Goal: Information Seeking & Learning: Find specific fact

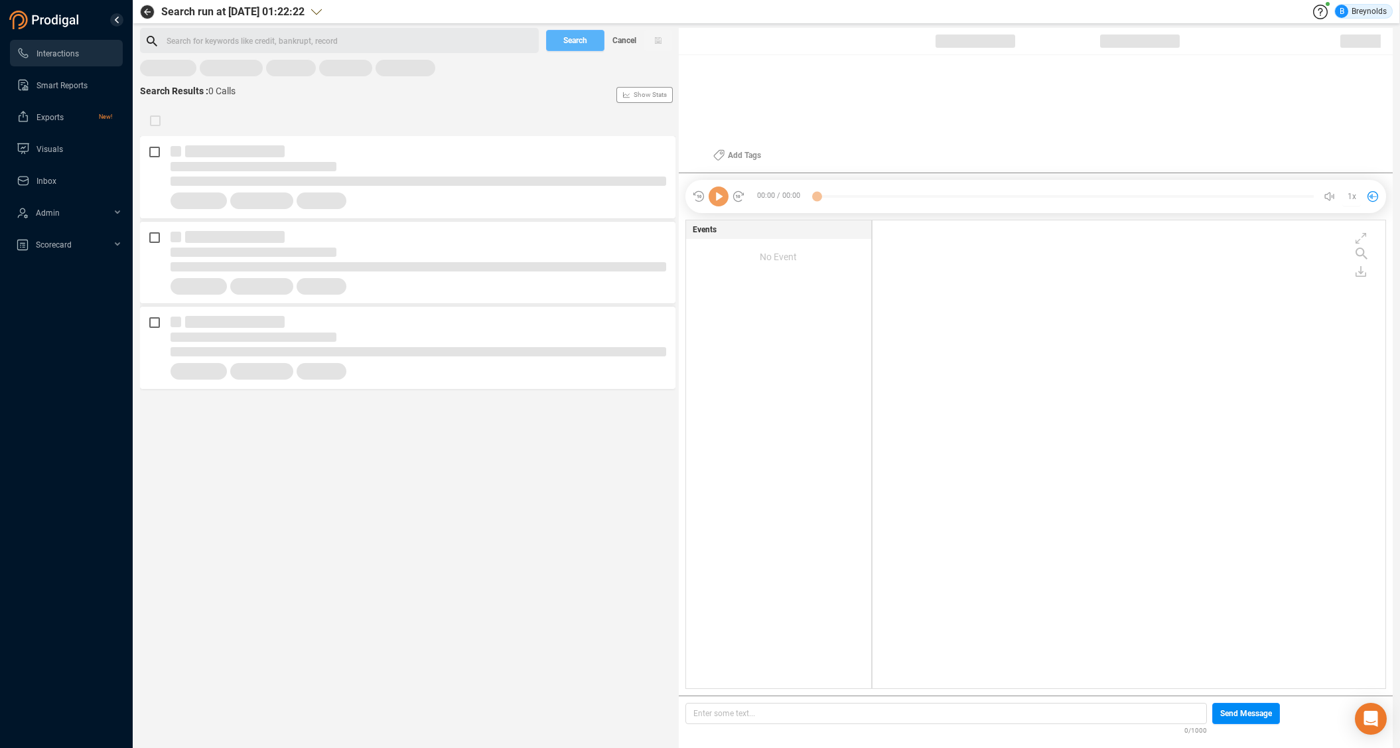
scroll to position [464, 507]
click at [171, 73] on span "Last 7 days" at bounding box center [169, 74] width 41 height 17
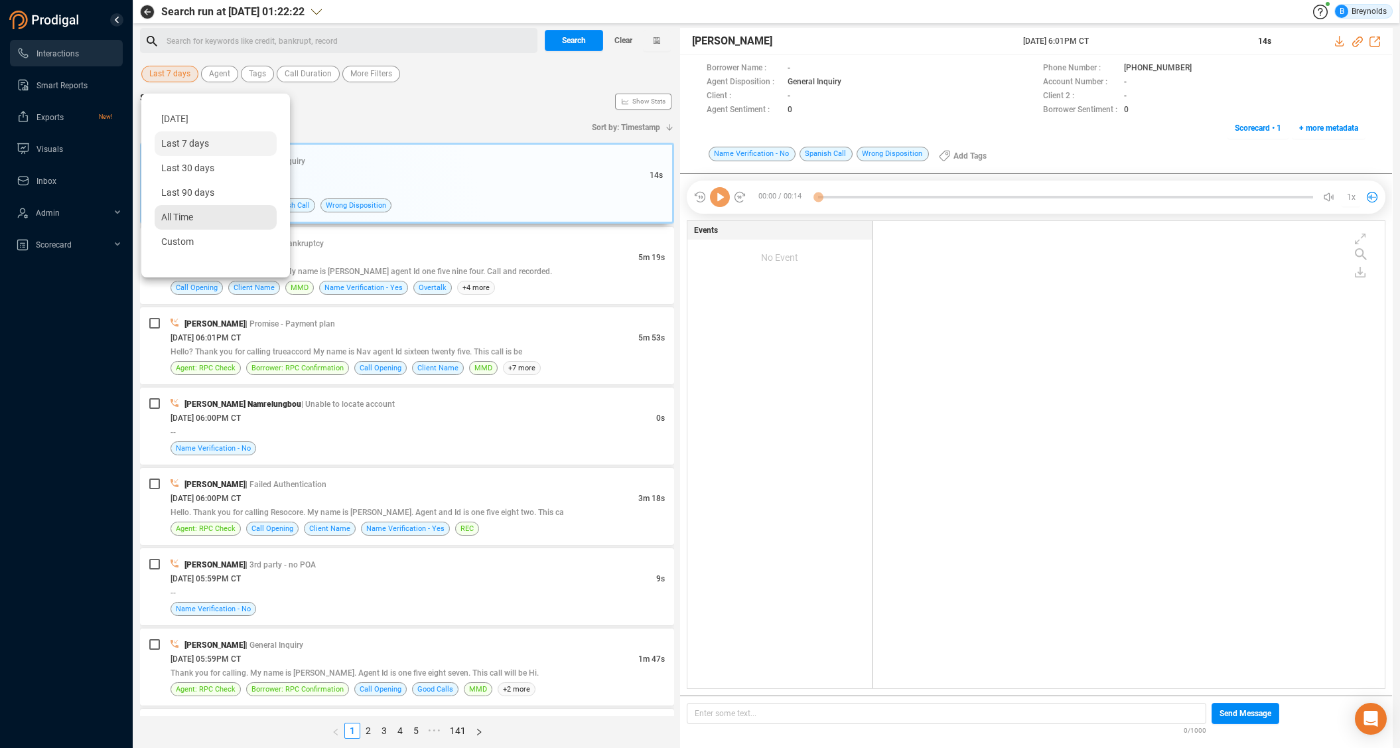
scroll to position [464, 506]
click at [184, 221] on span "All Time" at bounding box center [177, 217] width 32 height 11
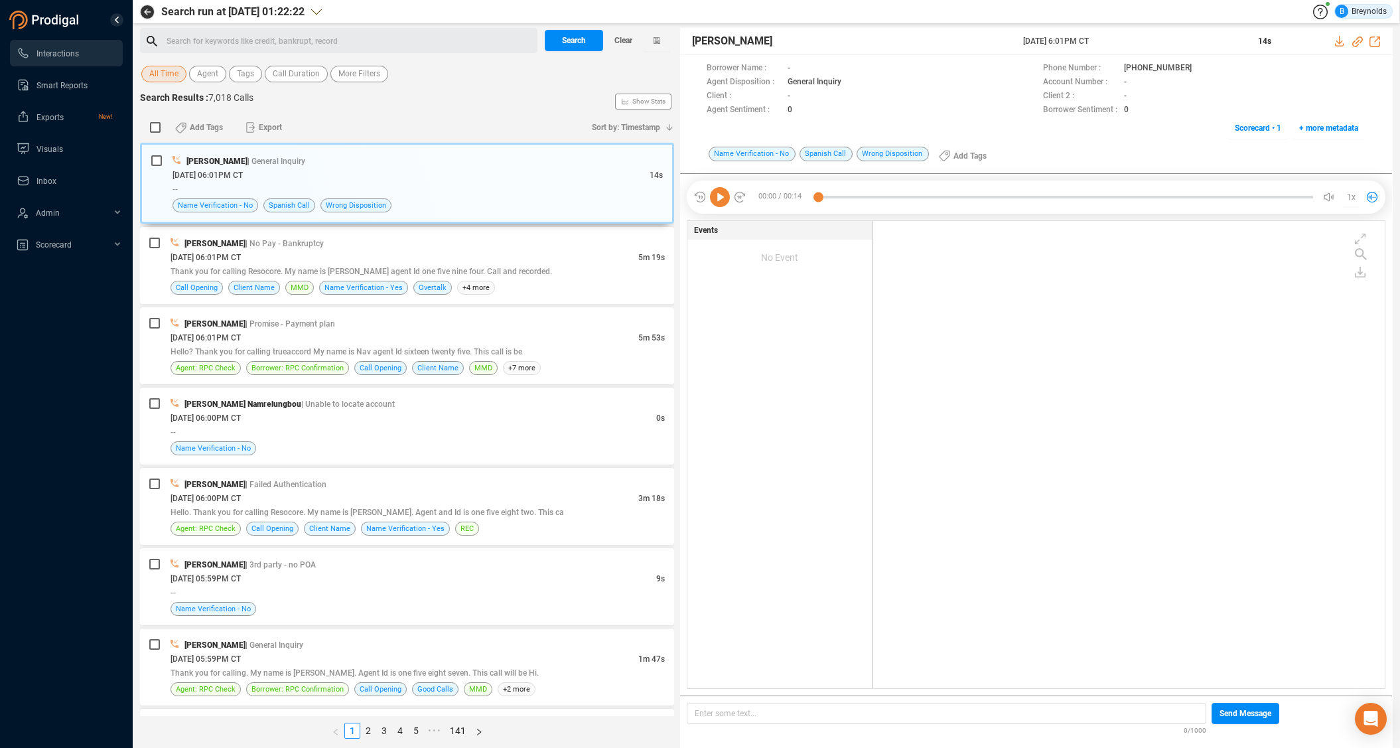
drag, startPoint x: 168, startPoint y: 70, endPoint x: 171, endPoint y: 78, distance: 7.8
click at [168, 70] on span "All Time" at bounding box center [163, 74] width 29 height 17
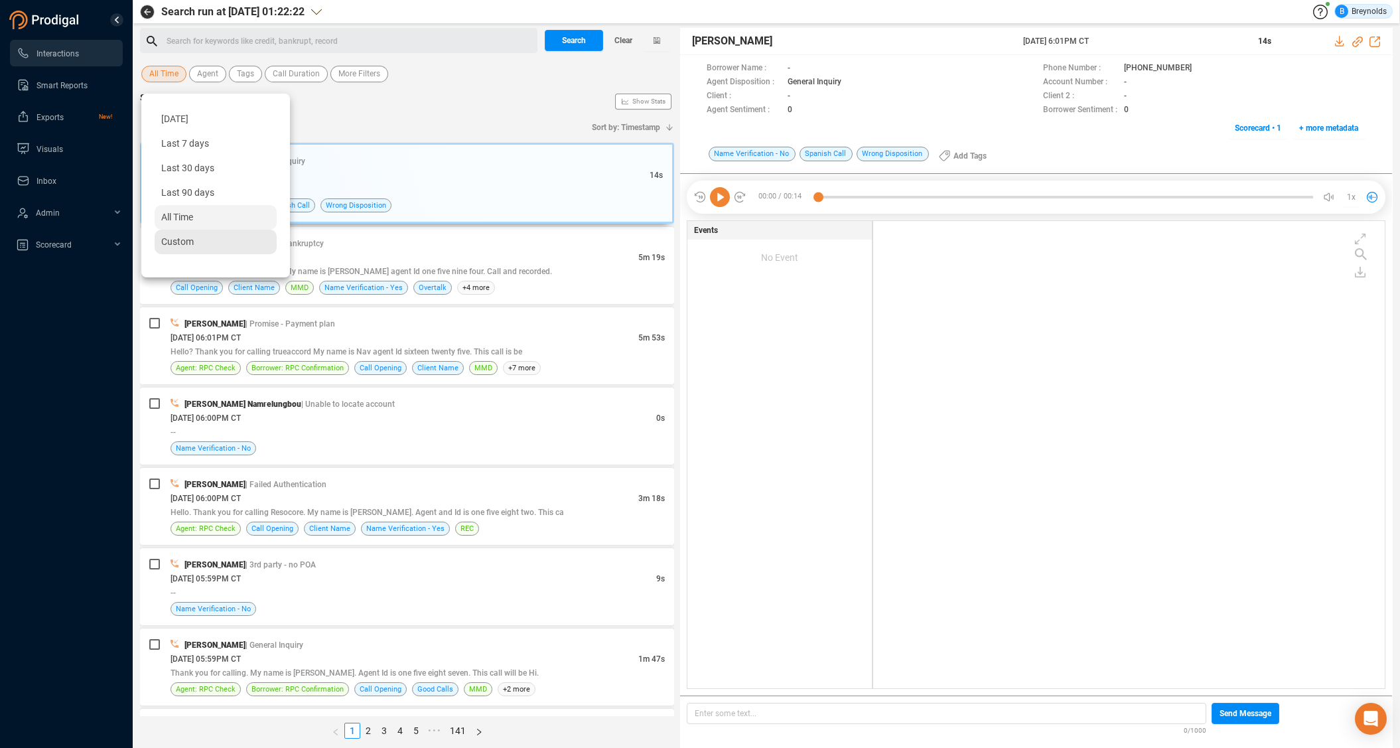
click at [176, 244] on span "Custom" at bounding box center [177, 241] width 33 height 11
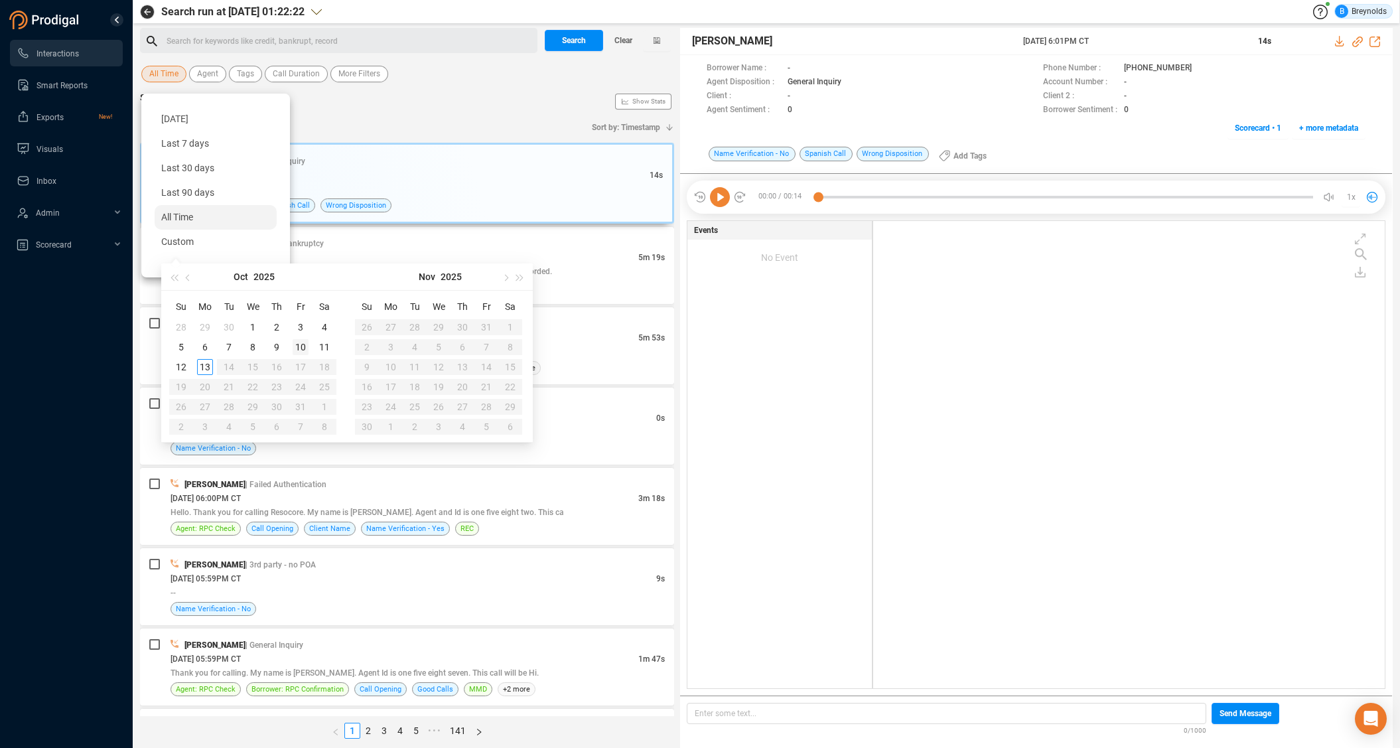
type input "[DATE]"
click at [306, 345] on div "10" at bounding box center [301, 347] width 16 height 16
click at [305, 345] on div "10" at bounding box center [301, 347] width 16 height 16
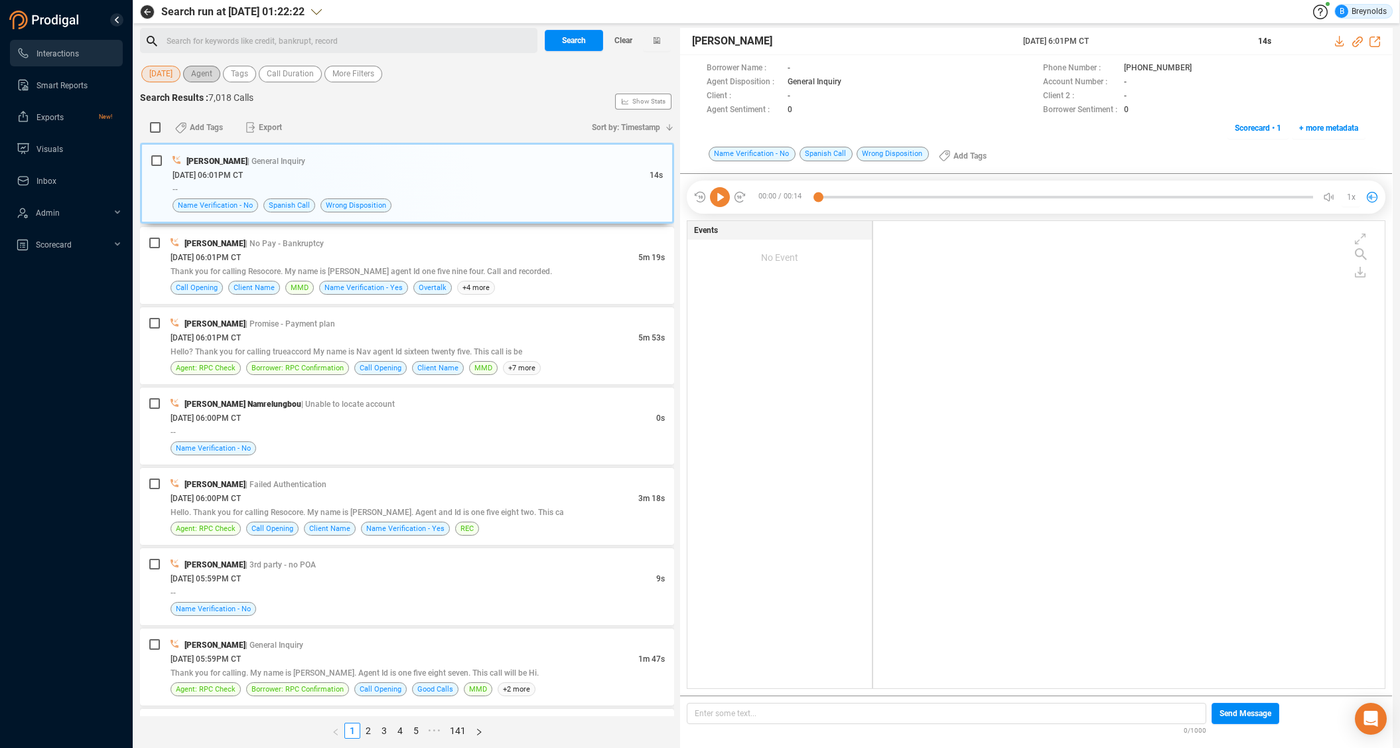
click at [206, 76] on span "Agent" at bounding box center [201, 74] width 21 height 17
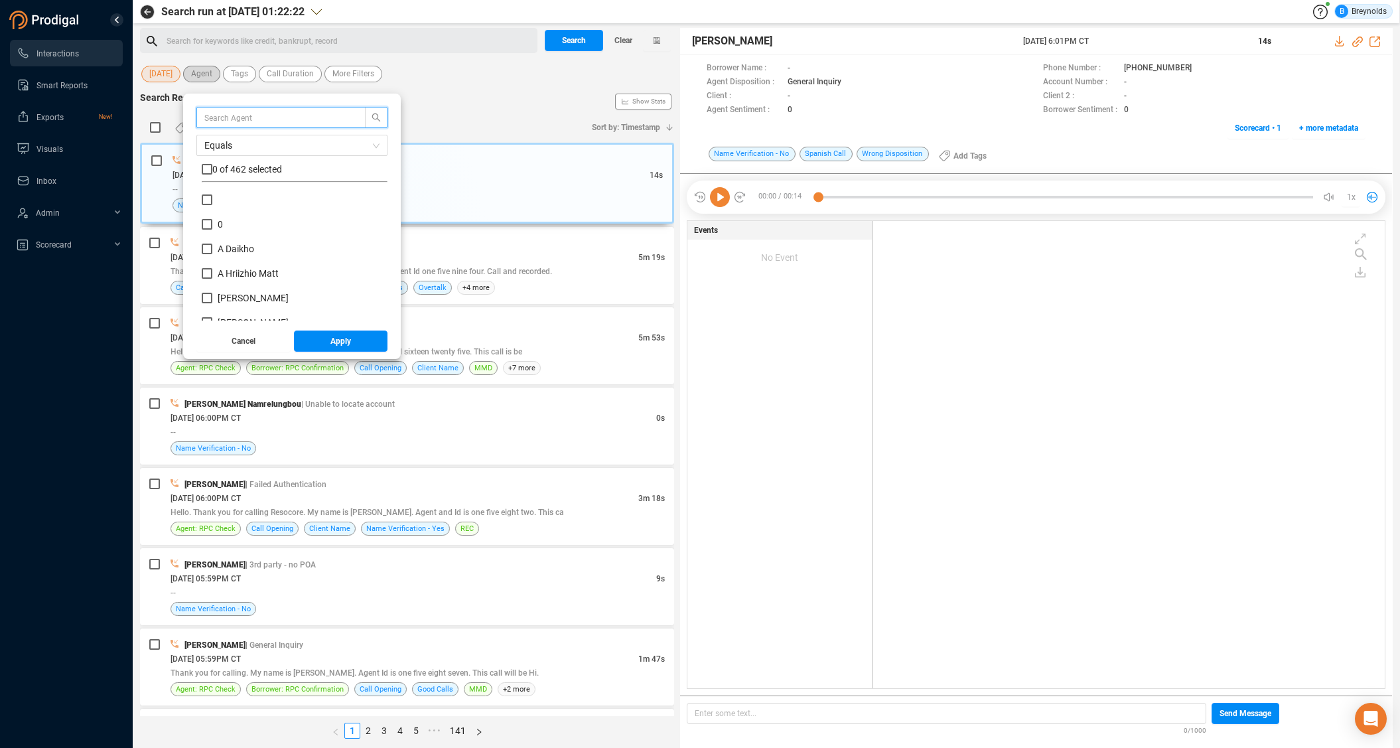
scroll to position [124, 179]
type input "[PERSON_NAME]"
click at [206, 198] on input "[PERSON_NAME]" at bounding box center [207, 199] width 11 height 11
checkbox input "true"
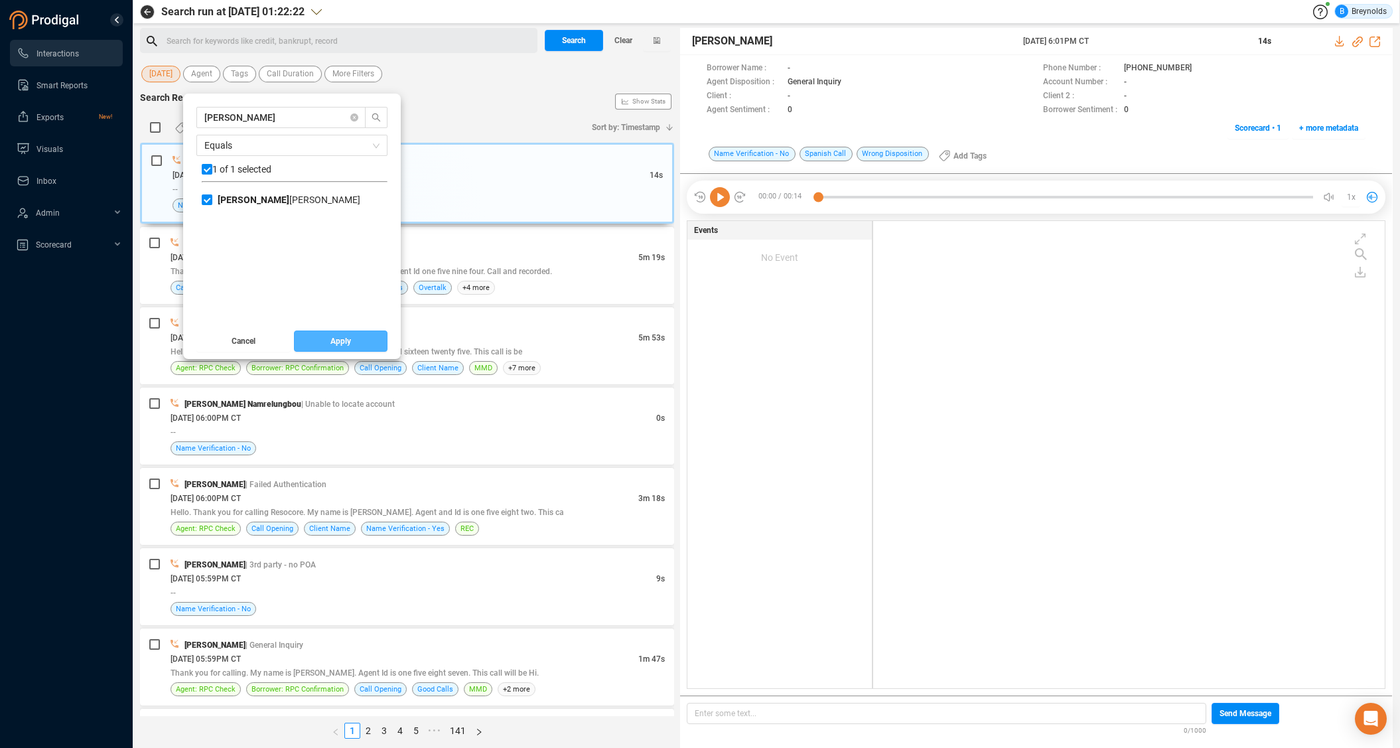
click at [311, 342] on button "Apply" at bounding box center [341, 340] width 94 height 21
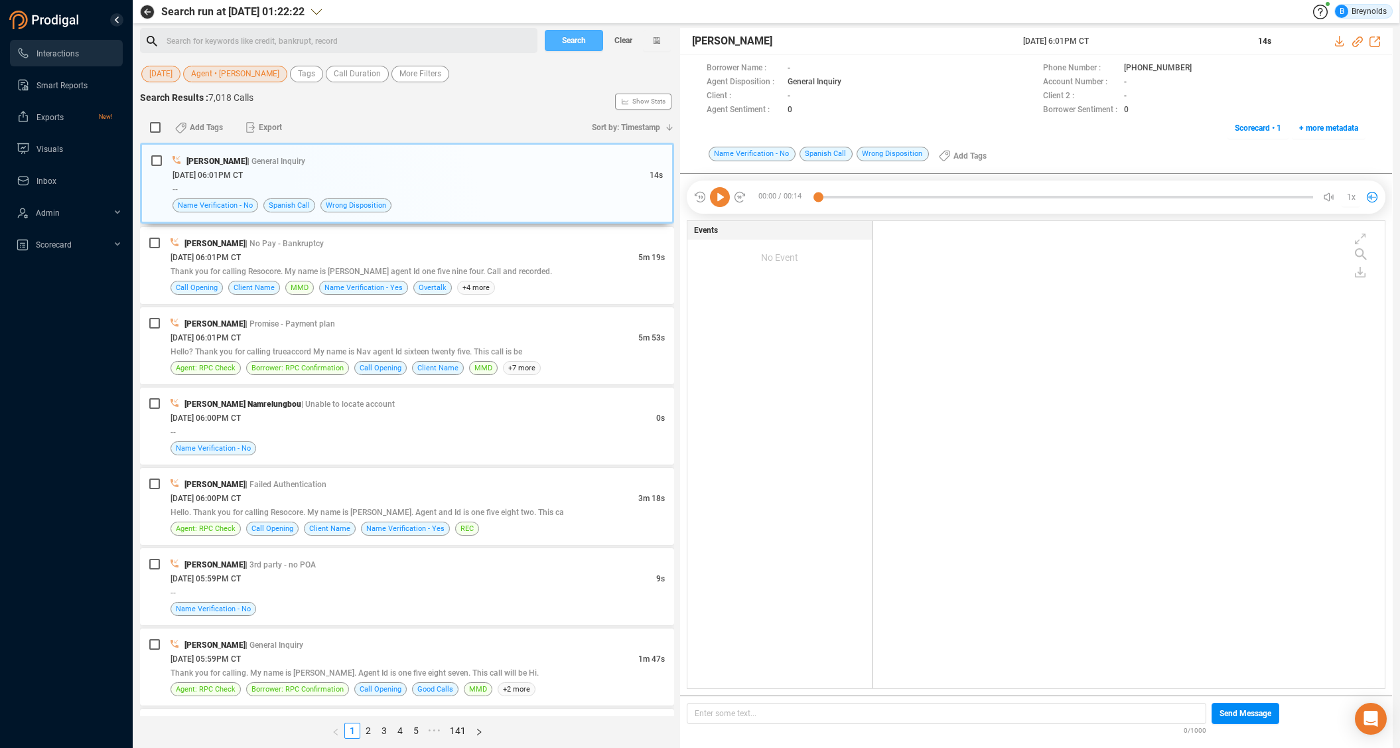
click at [564, 46] on span "Search" at bounding box center [574, 40] width 24 height 21
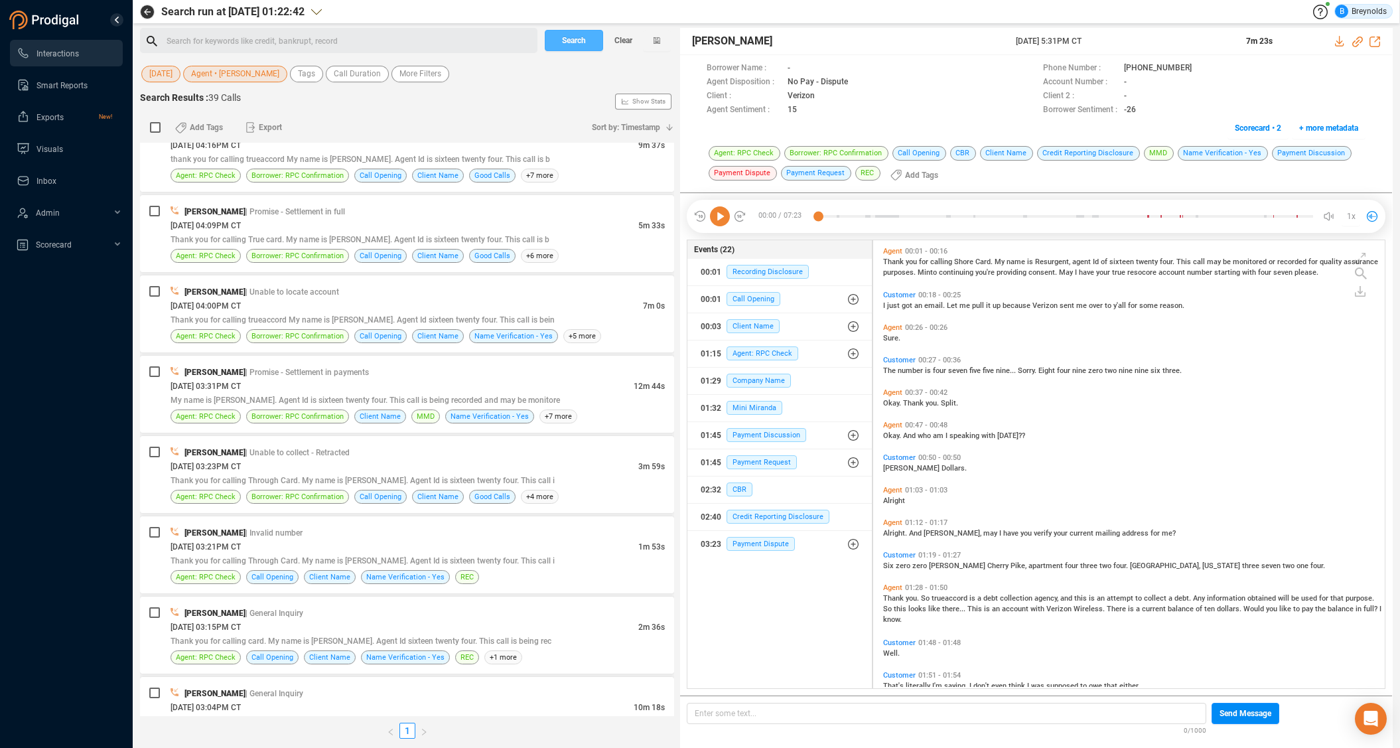
scroll to position [521, 0]
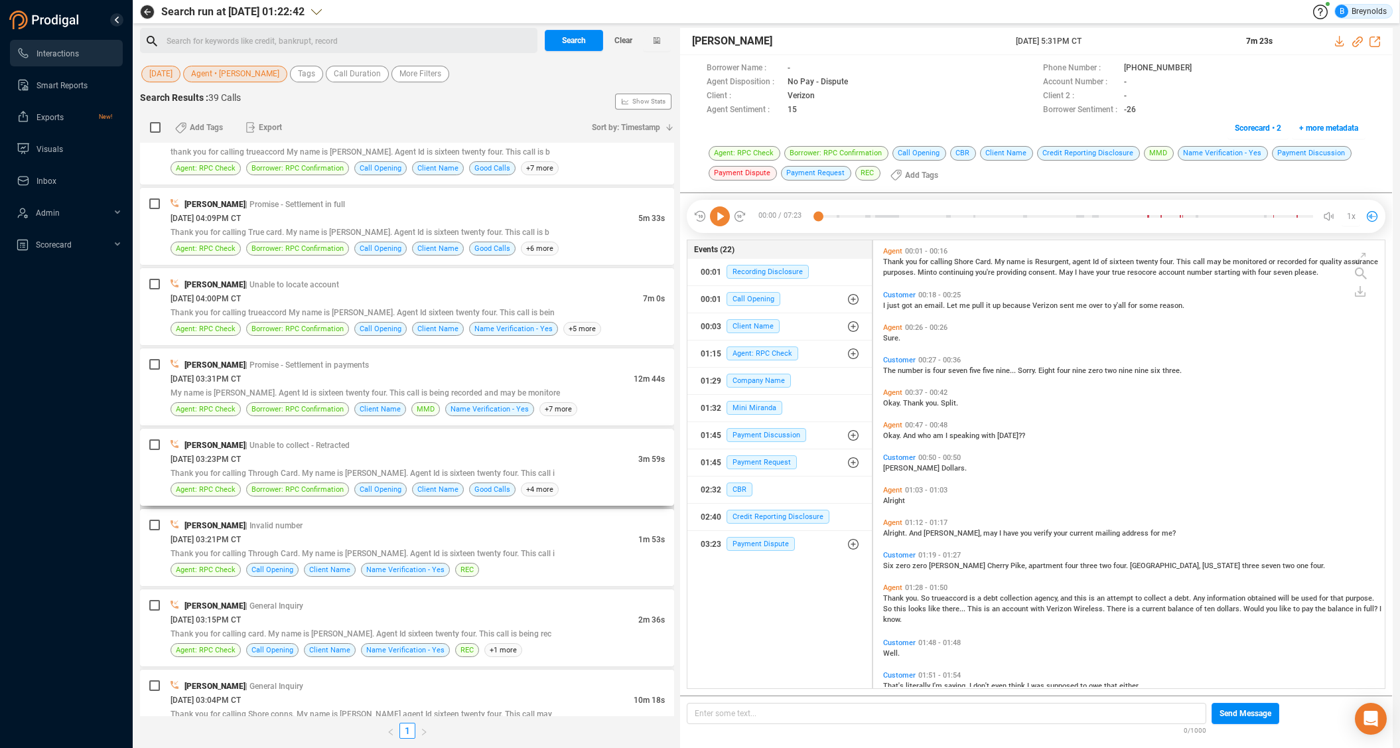
click at [241, 461] on span "[DATE] 03:23PM CT" at bounding box center [206, 459] width 70 height 9
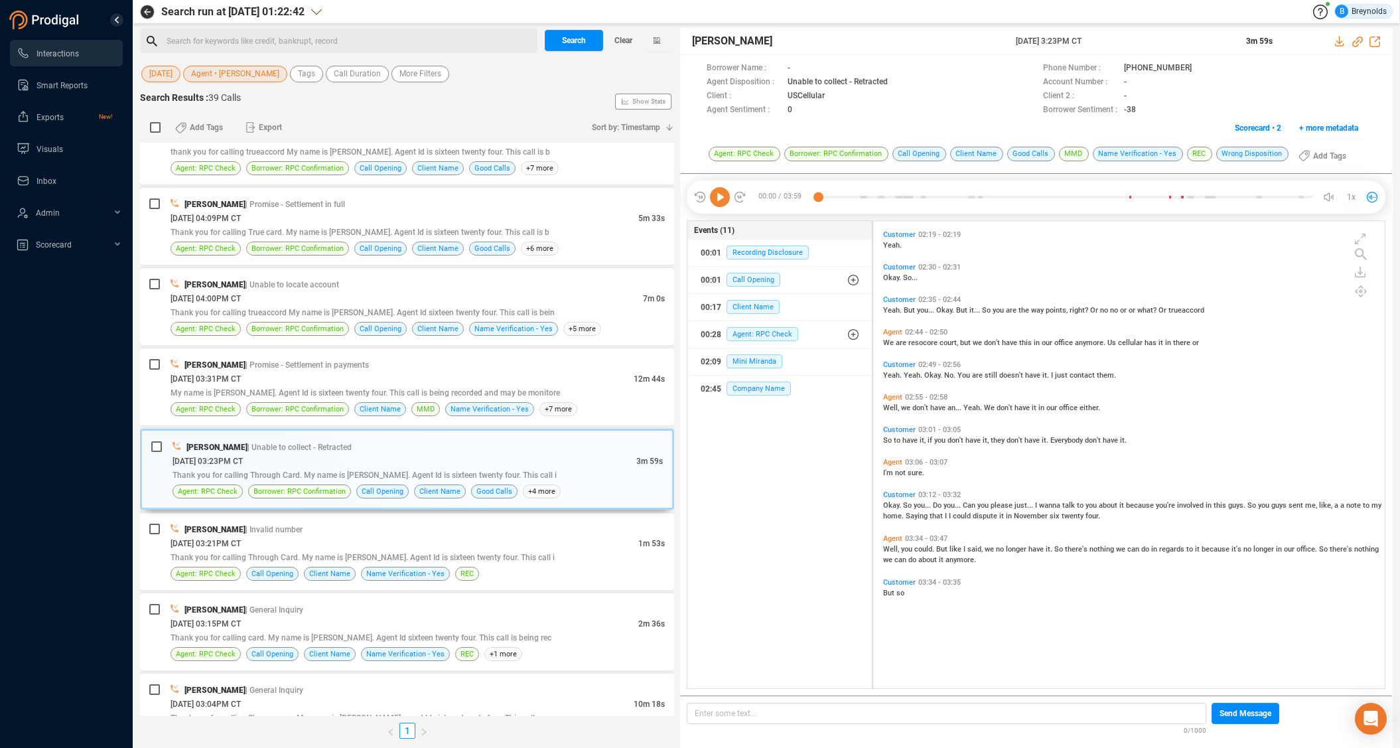
scroll to position [709, 0]
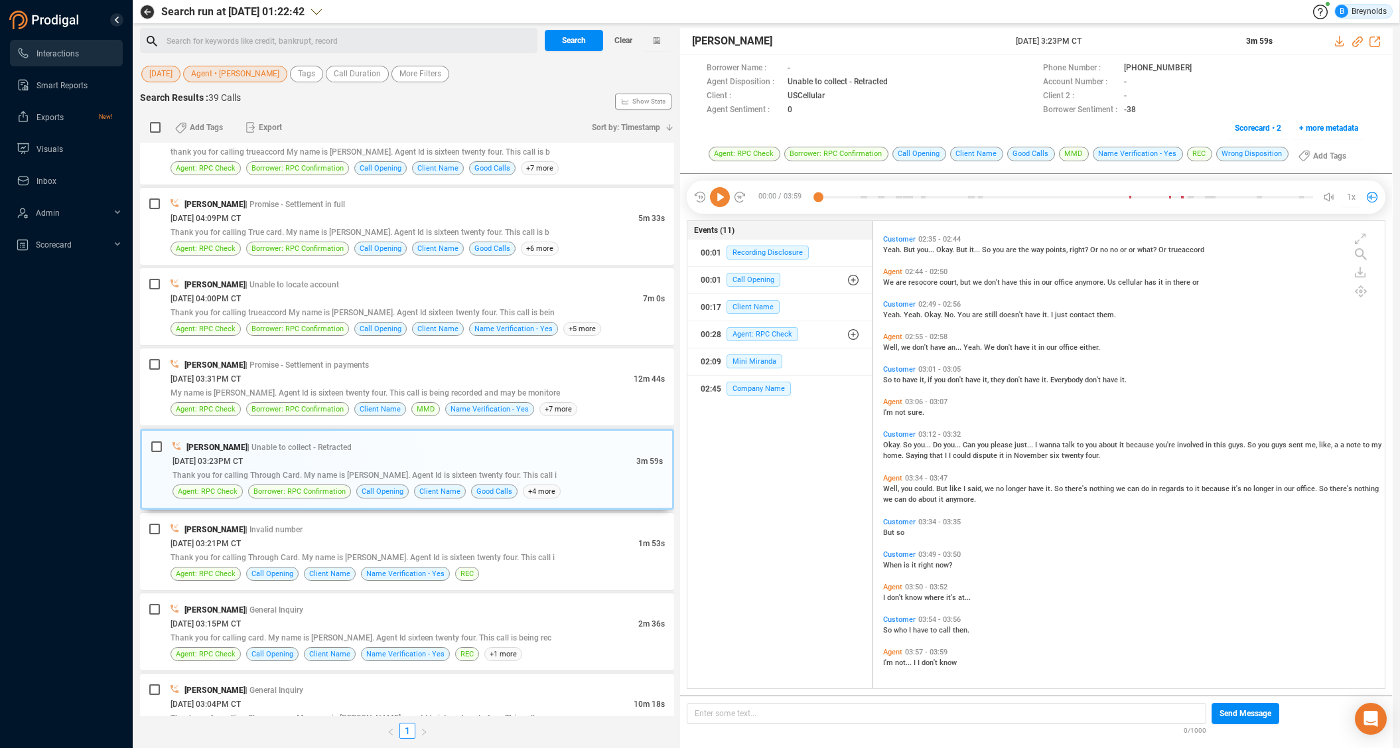
click at [892, 432] on span "Customer" at bounding box center [899, 434] width 33 height 9
click at [718, 196] on icon at bounding box center [720, 197] width 20 height 20
click at [225, 71] on span "Agent • [PERSON_NAME]" at bounding box center [235, 74] width 88 height 17
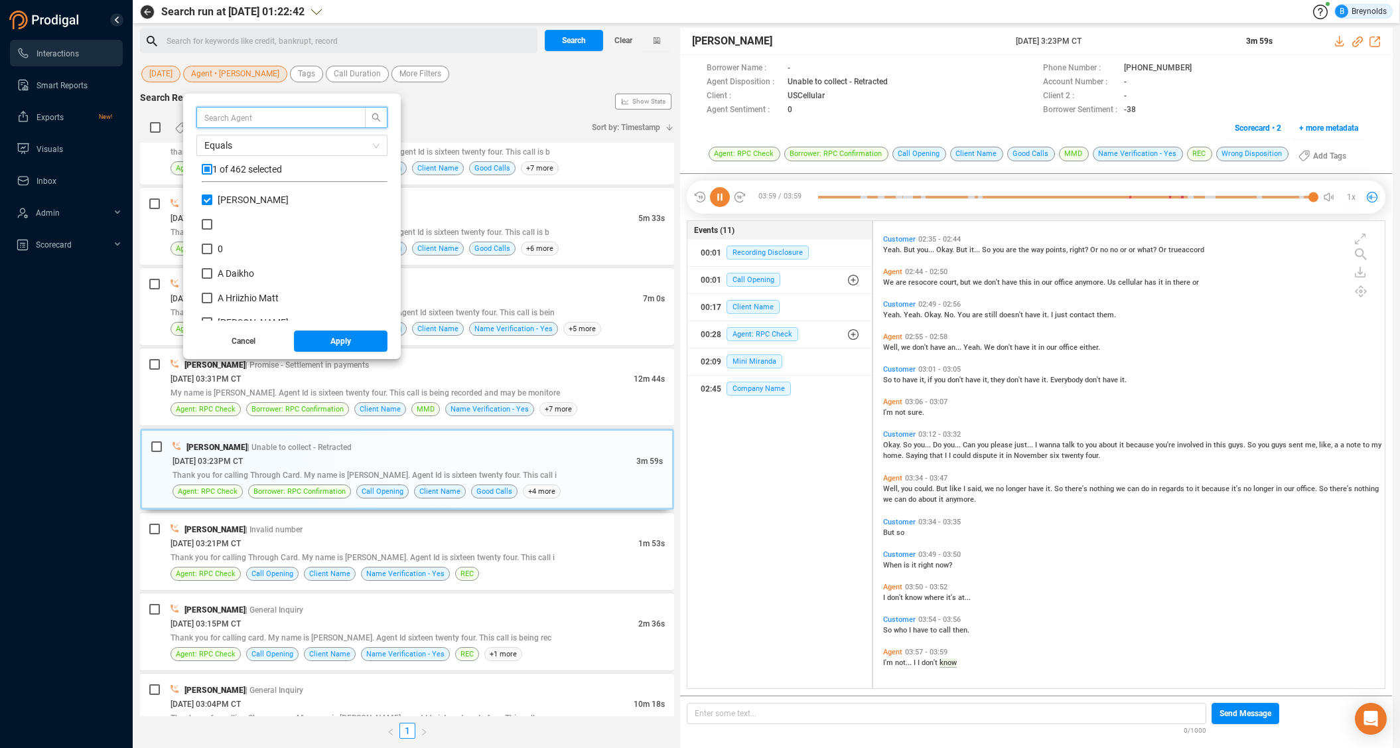
scroll to position [124, 179]
click at [208, 201] on input "[PERSON_NAME]" at bounding box center [207, 199] width 11 height 11
checkbox input "false"
click at [281, 121] on input "text" at bounding box center [274, 117] width 141 height 15
type input "ne'"
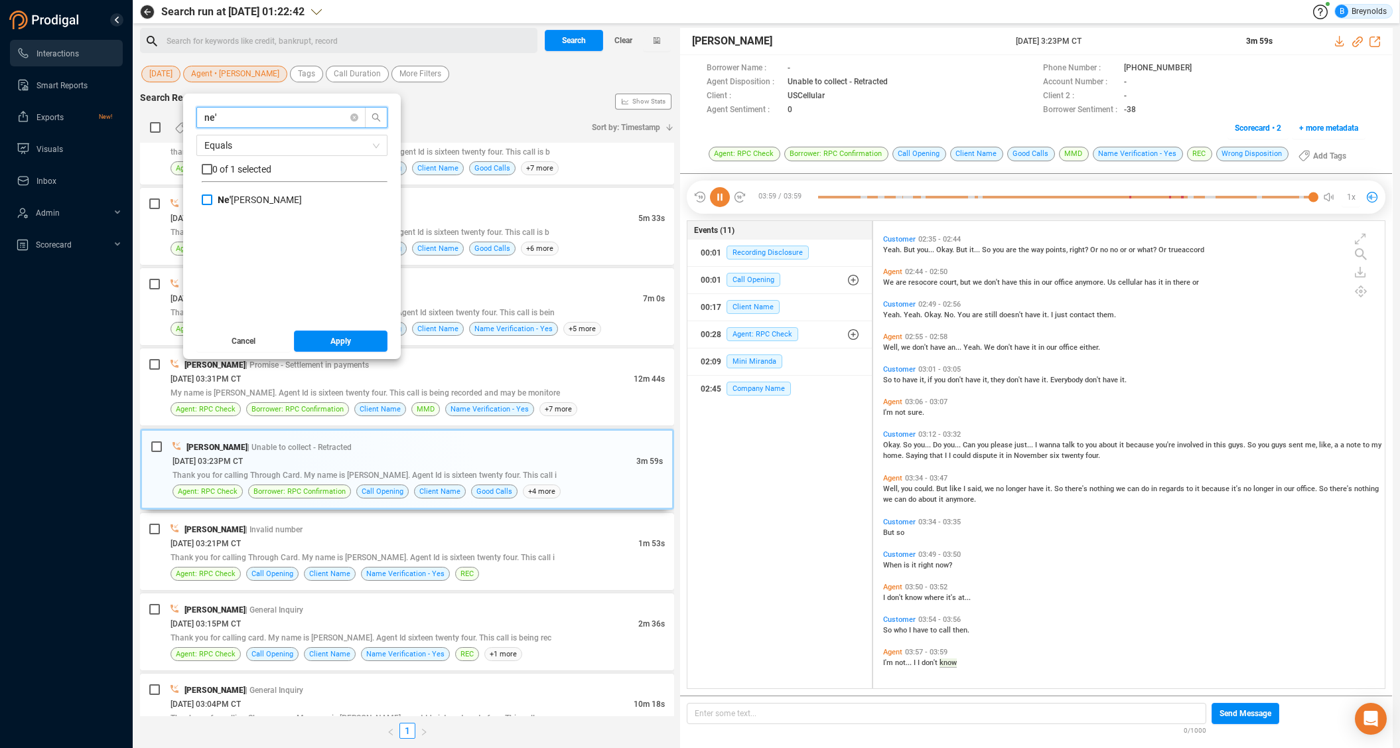
click at [286, 198] on span "Ne' [PERSON_NAME]" at bounding box center [259, 199] width 95 height 11
click at [212, 198] on input "Ne' [PERSON_NAME]" at bounding box center [207, 199] width 11 height 11
checkbox input "true"
click at [315, 344] on button "Apply" at bounding box center [341, 340] width 94 height 21
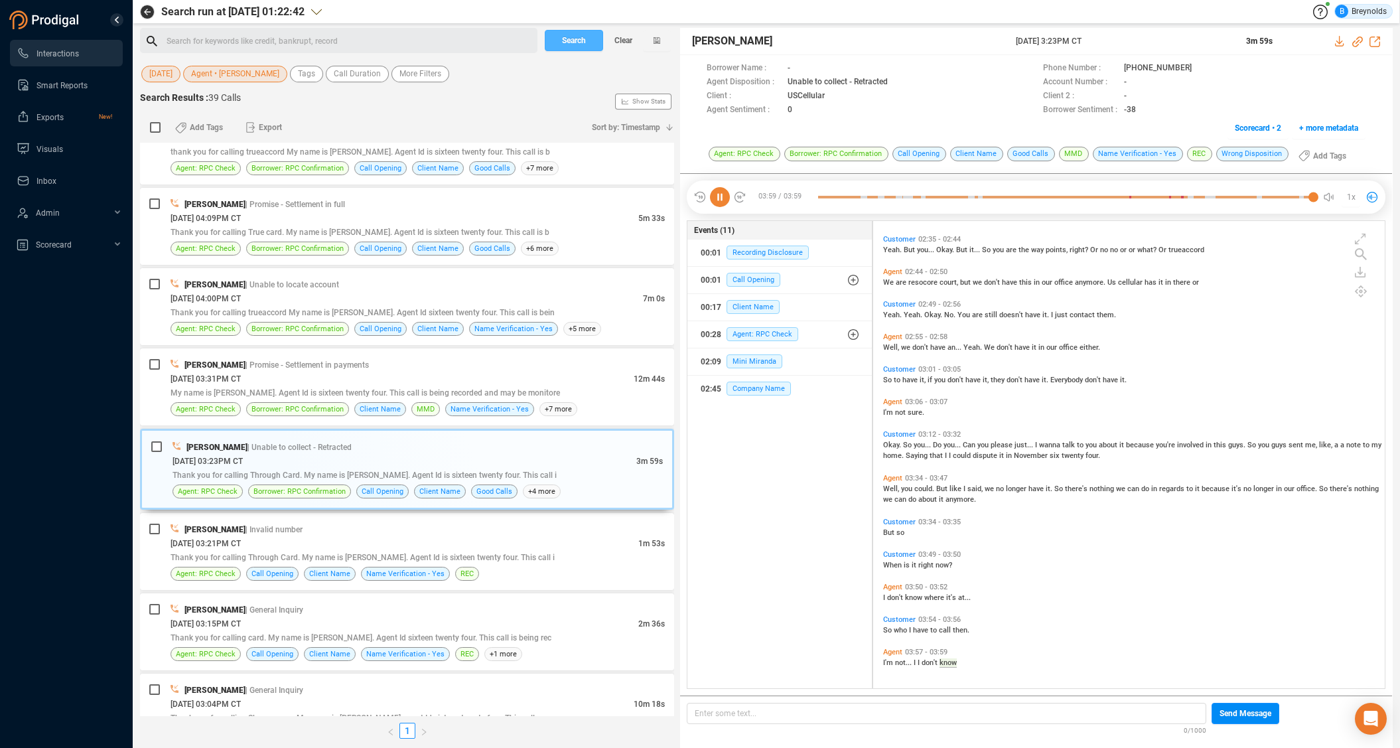
click at [563, 42] on span "Search" at bounding box center [574, 40] width 24 height 21
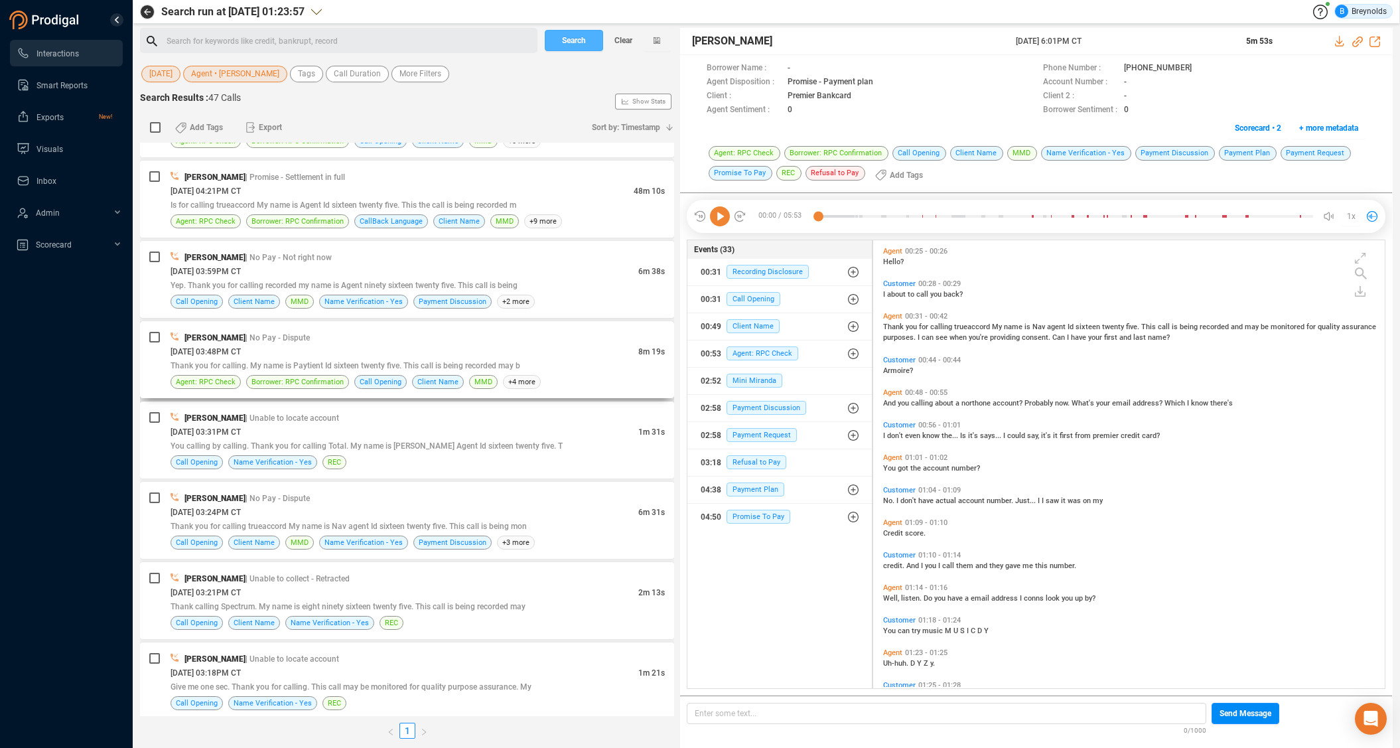
scroll to position [541, 0]
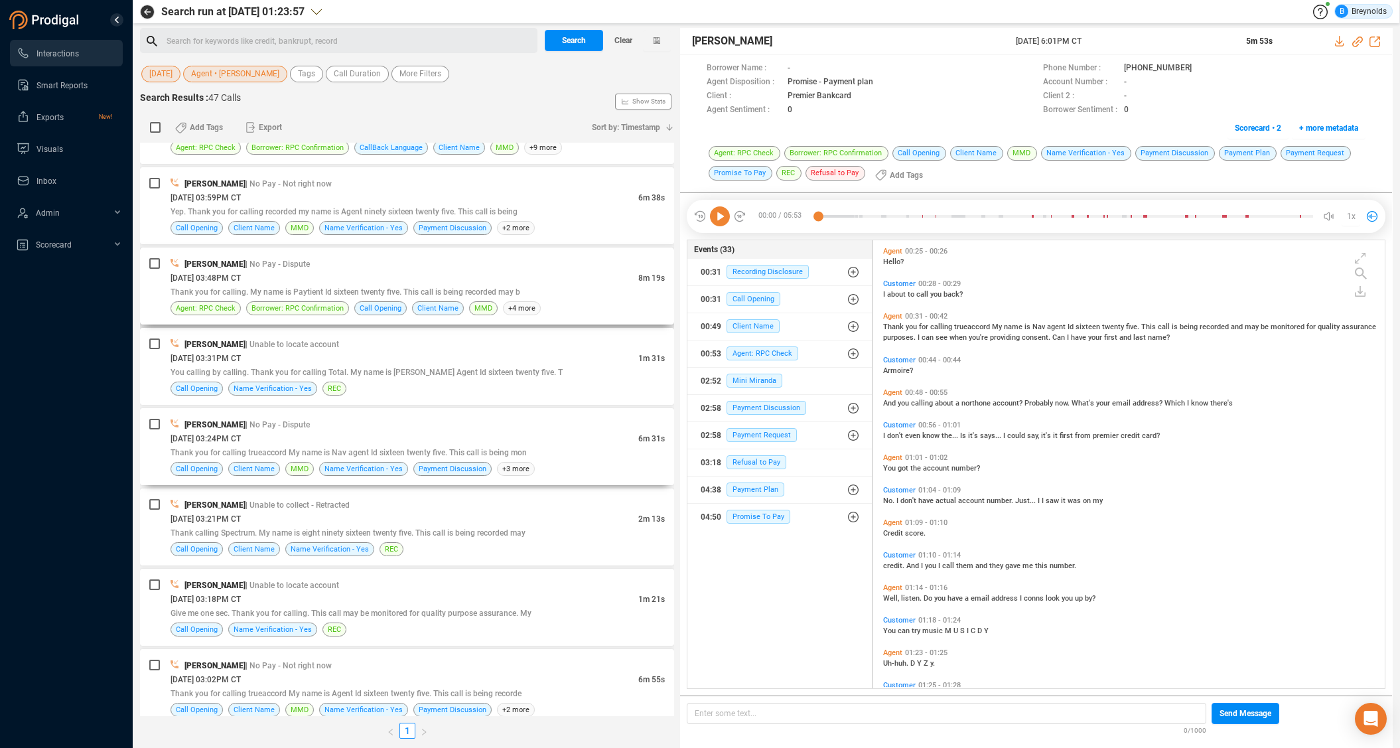
click at [348, 431] on div "[DATE] 03:24PM CT" at bounding box center [405, 438] width 468 height 14
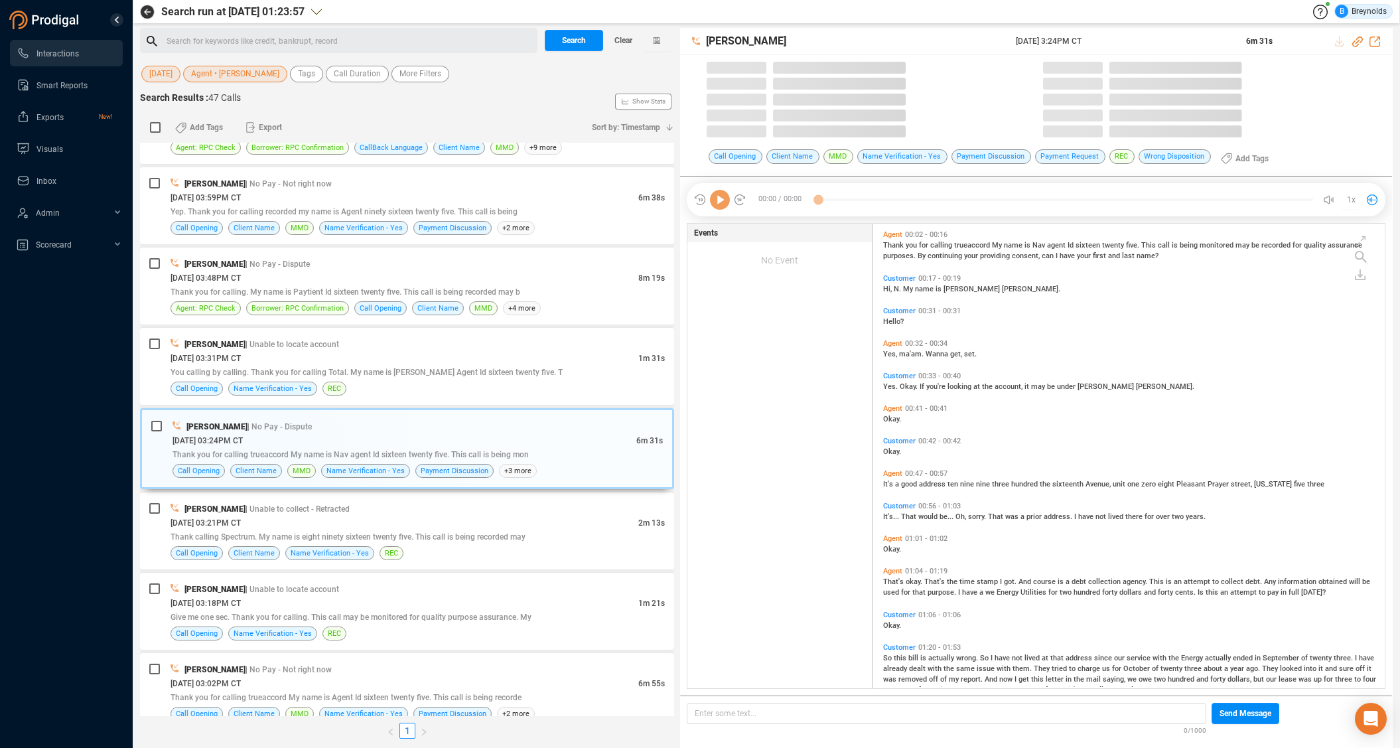
scroll to position [464, 506]
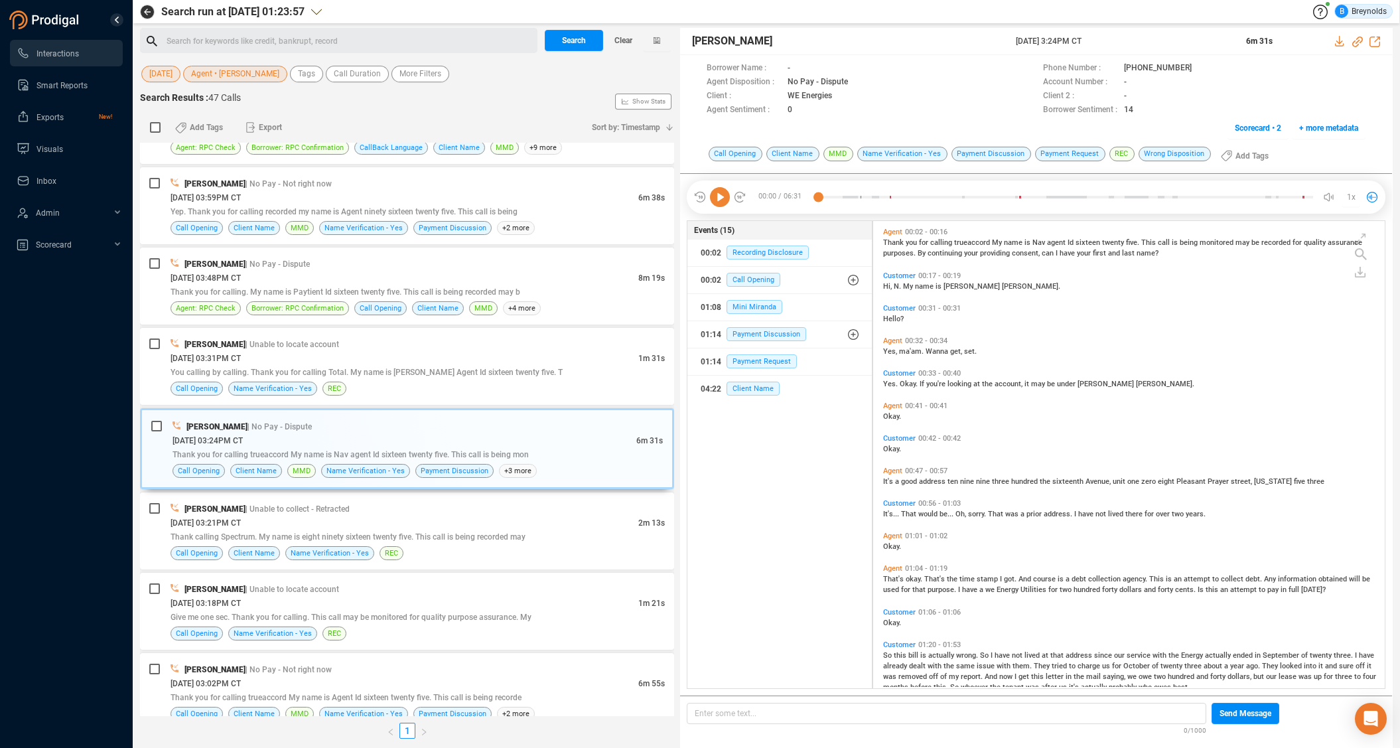
click at [724, 196] on icon at bounding box center [720, 197] width 20 height 20
click at [891, 372] on span "Customer" at bounding box center [899, 373] width 33 height 9
click at [888, 503] on span "Customer" at bounding box center [899, 503] width 33 height 9
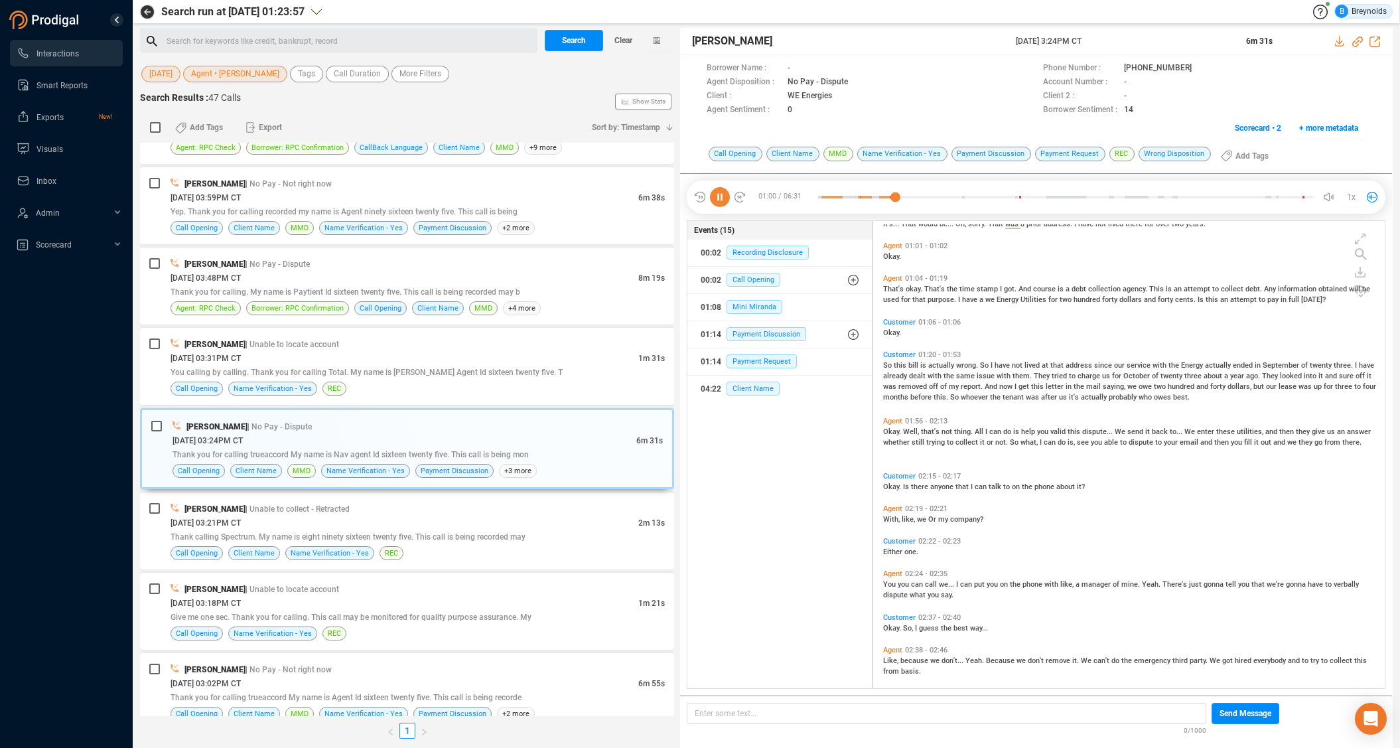
scroll to position [347, 0]
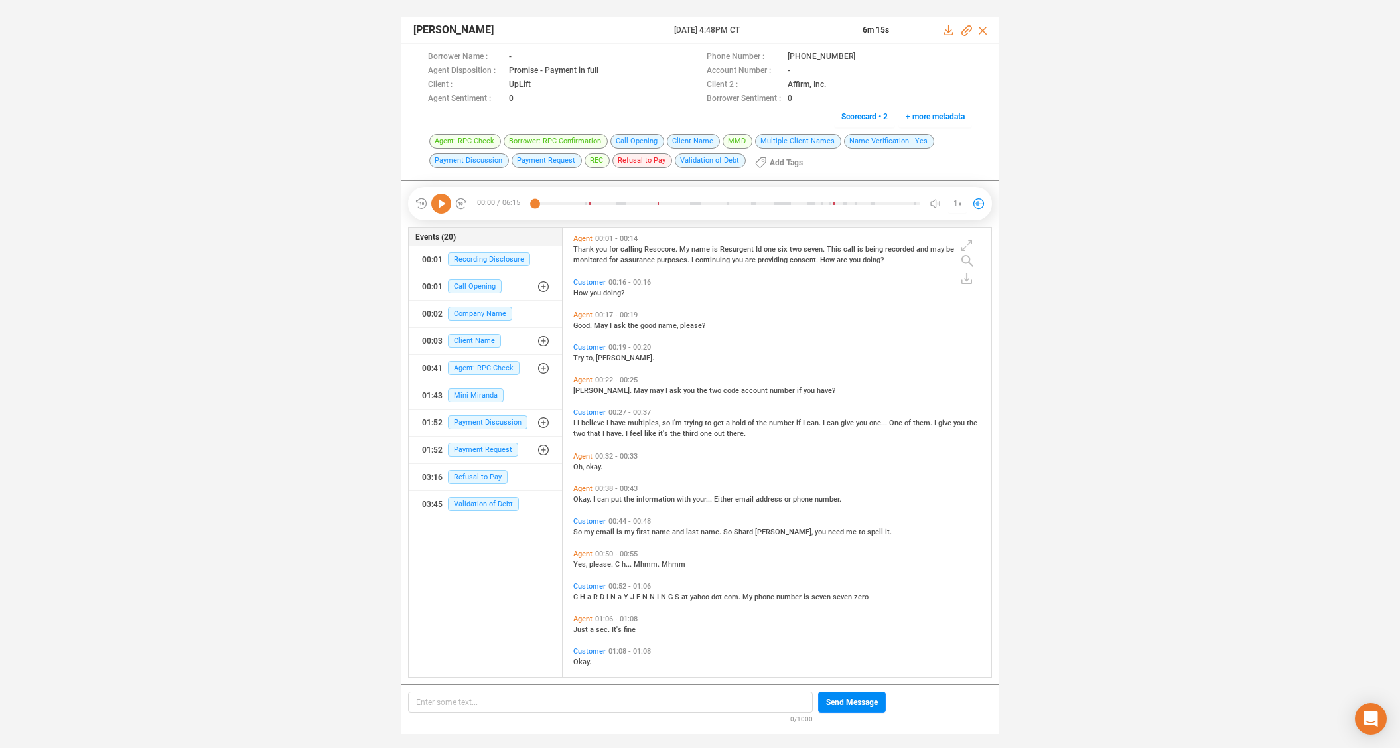
scroll to position [446, 421]
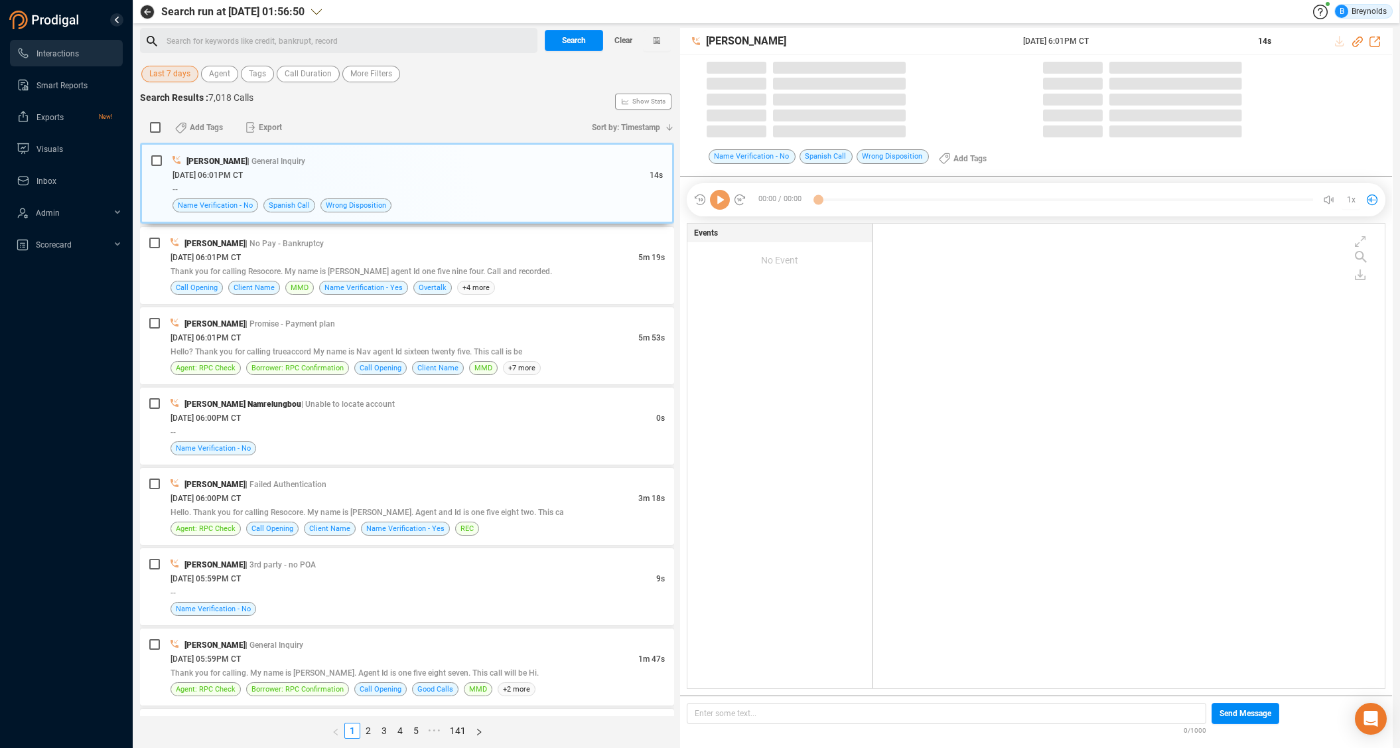
scroll to position [464, 506]
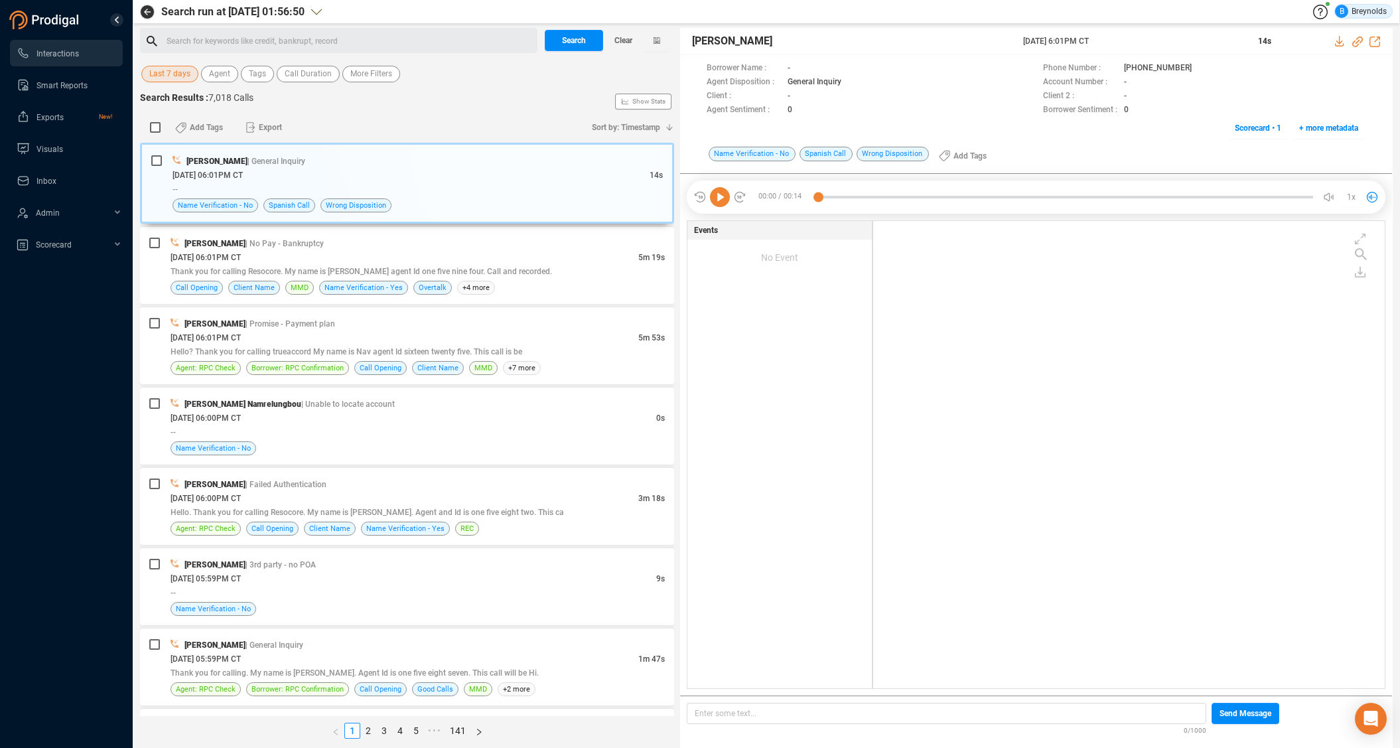
click at [177, 72] on span "Last 7 days" at bounding box center [169, 74] width 41 height 17
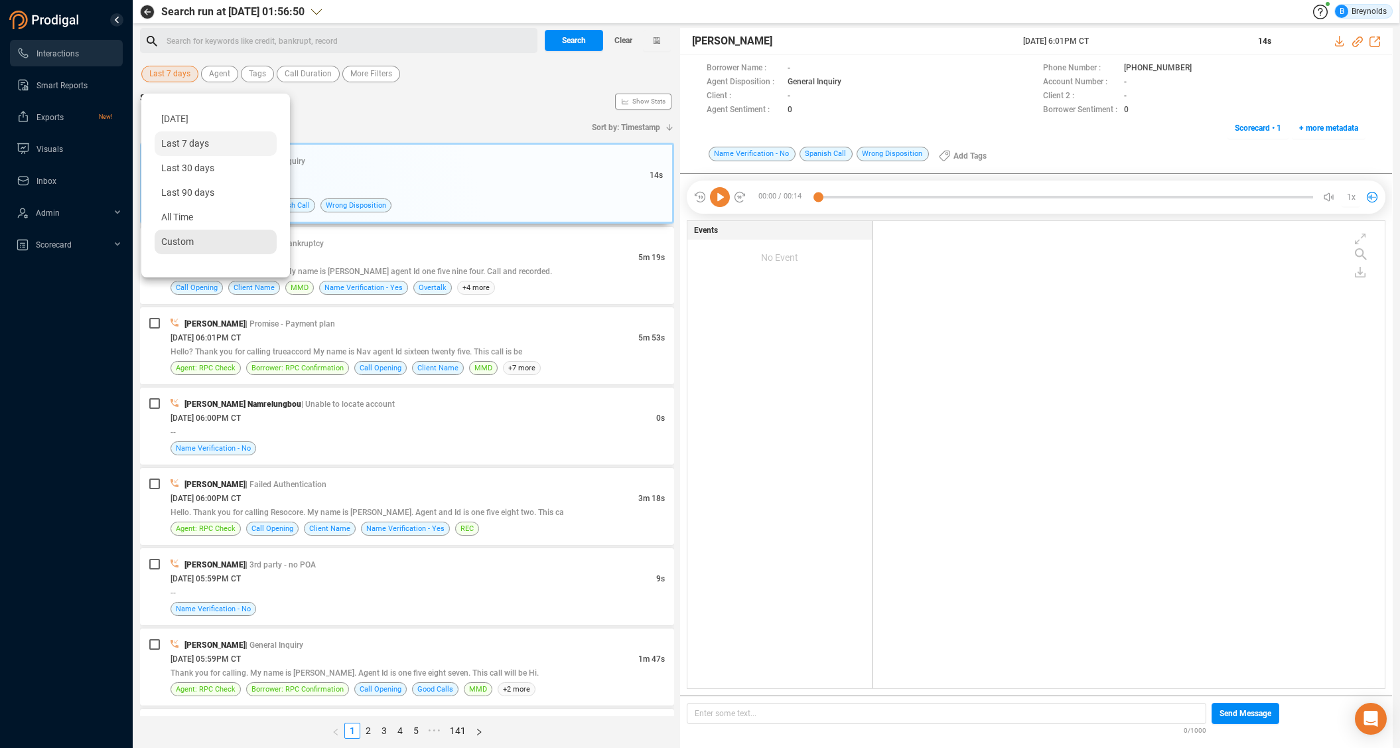
click at [196, 245] on div "Custom" at bounding box center [216, 242] width 122 height 25
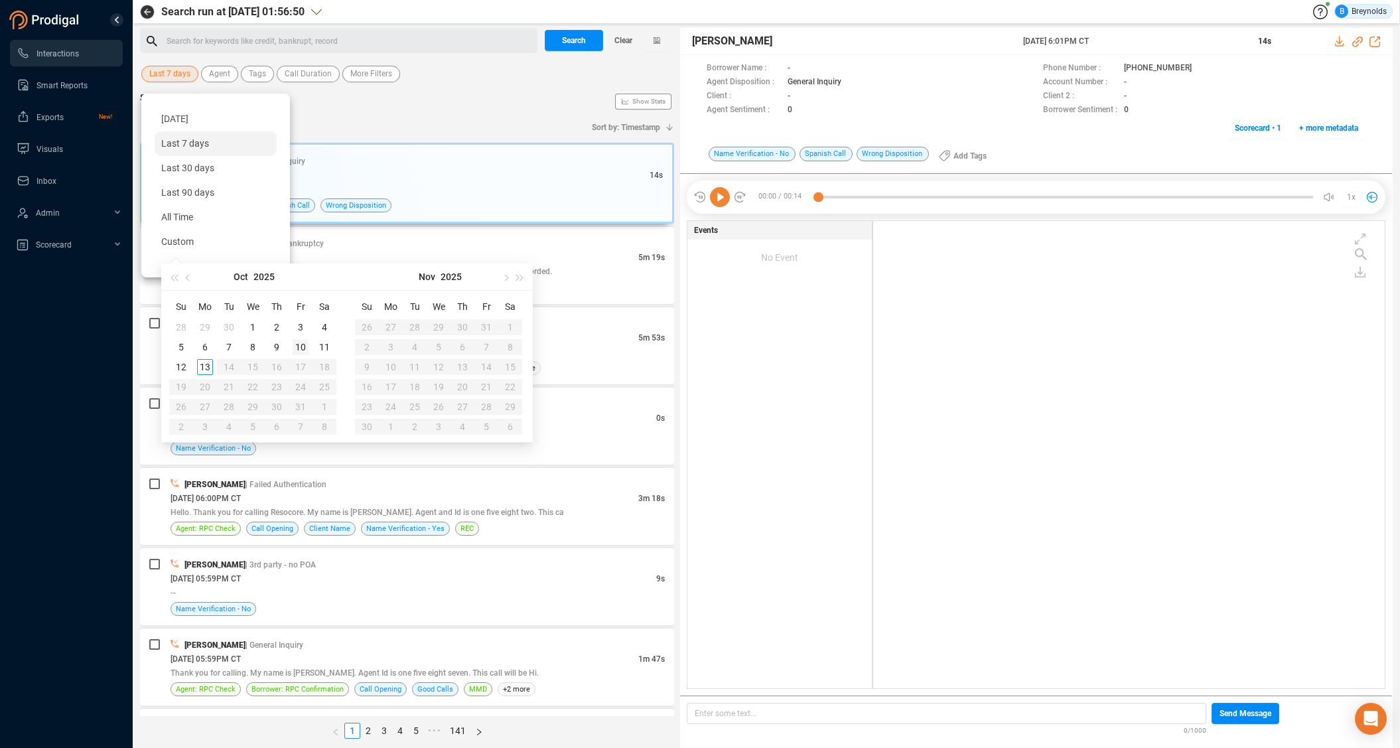
type input "[DATE]"
click at [303, 349] on div "10" at bounding box center [301, 347] width 16 height 16
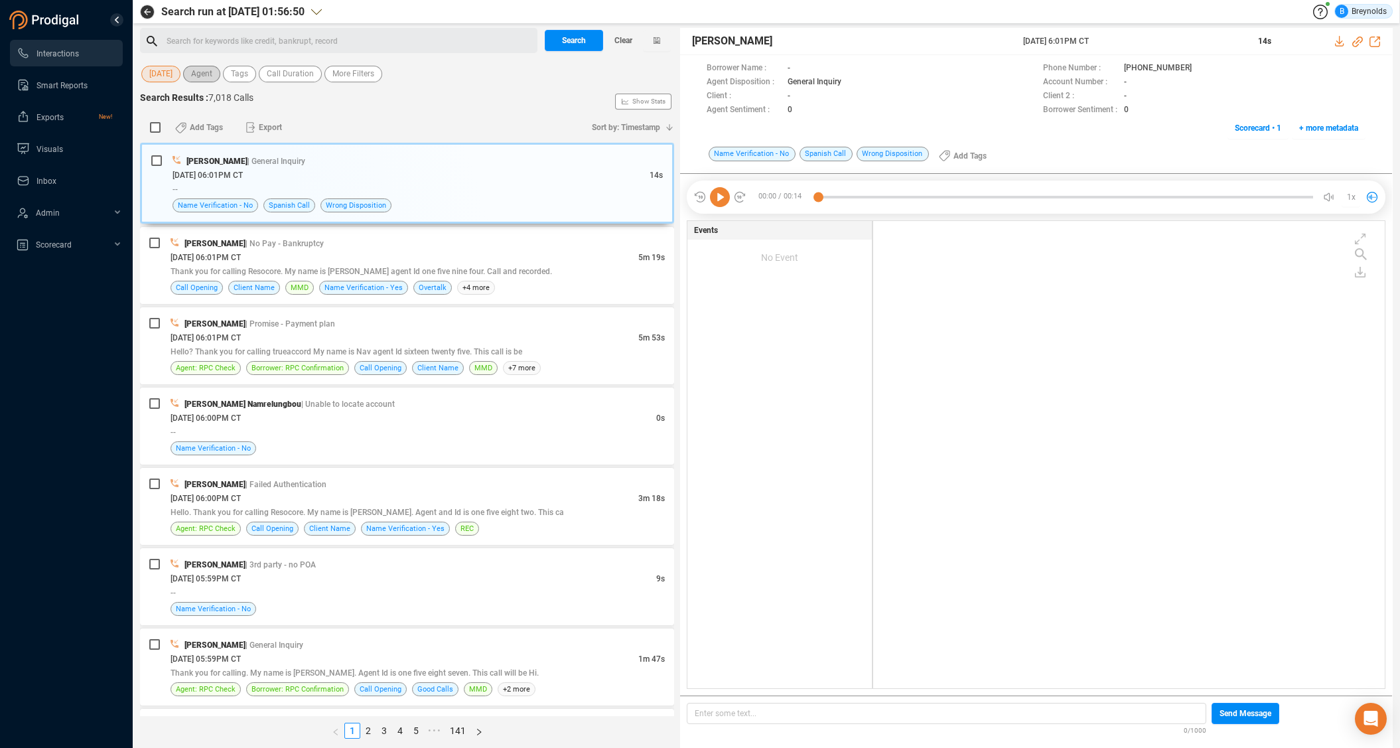
click at [206, 71] on span "Agent" at bounding box center [201, 74] width 21 height 17
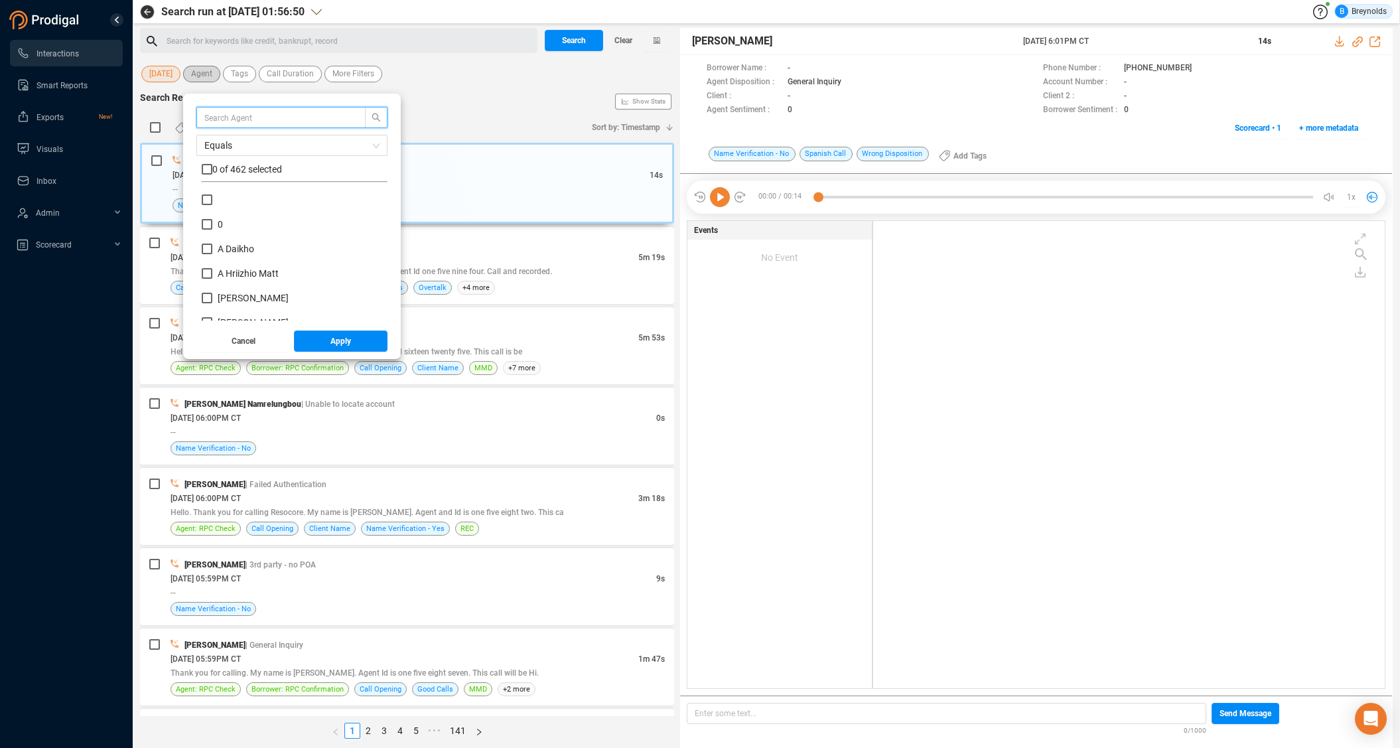
scroll to position [124, 179]
type input "roy"
drag, startPoint x: 207, startPoint y: 199, endPoint x: 251, endPoint y: 266, distance: 80.1
click at [208, 200] on input "Roy ce Griffin" at bounding box center [207, 199] width 11 height 11
checkbox input "true"
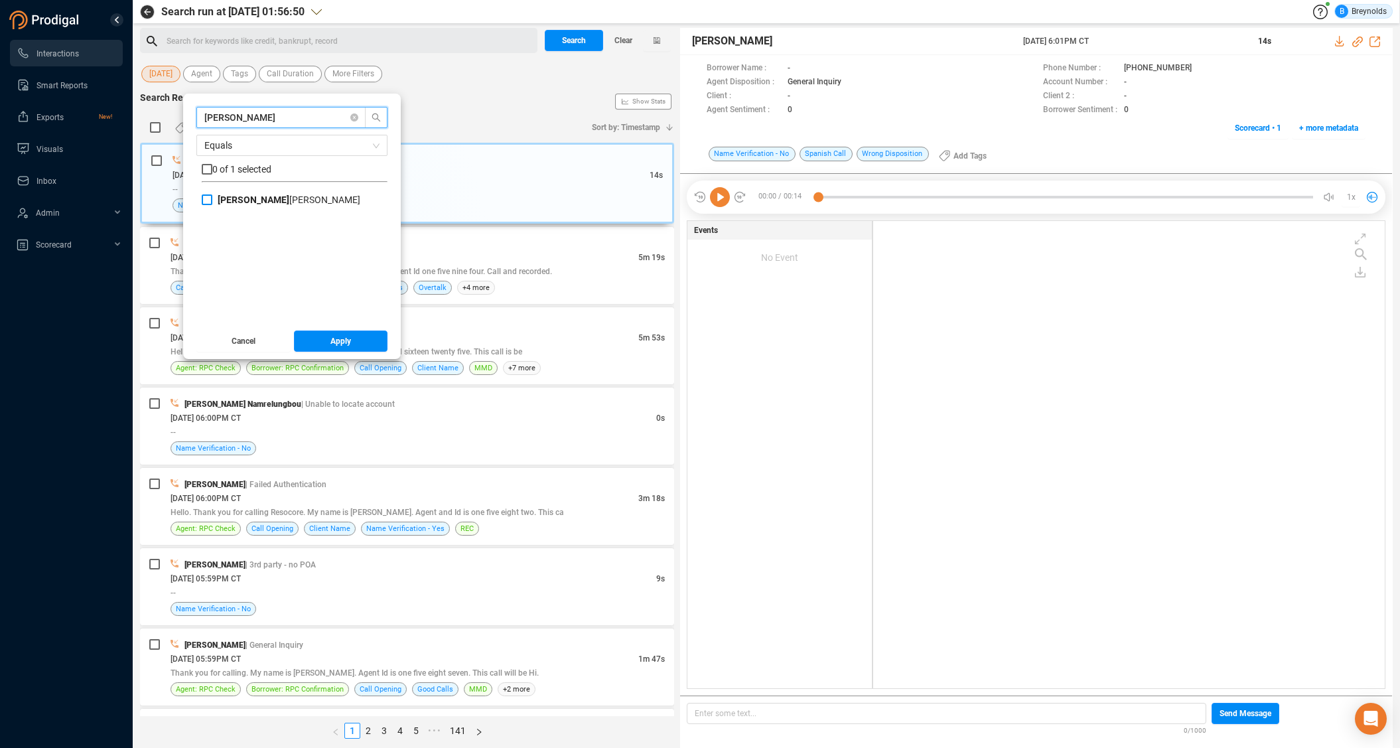
checkbox input "true"
click at [364, 346] on button "Apply" at bounding box center [341, 340] width 94 height 21
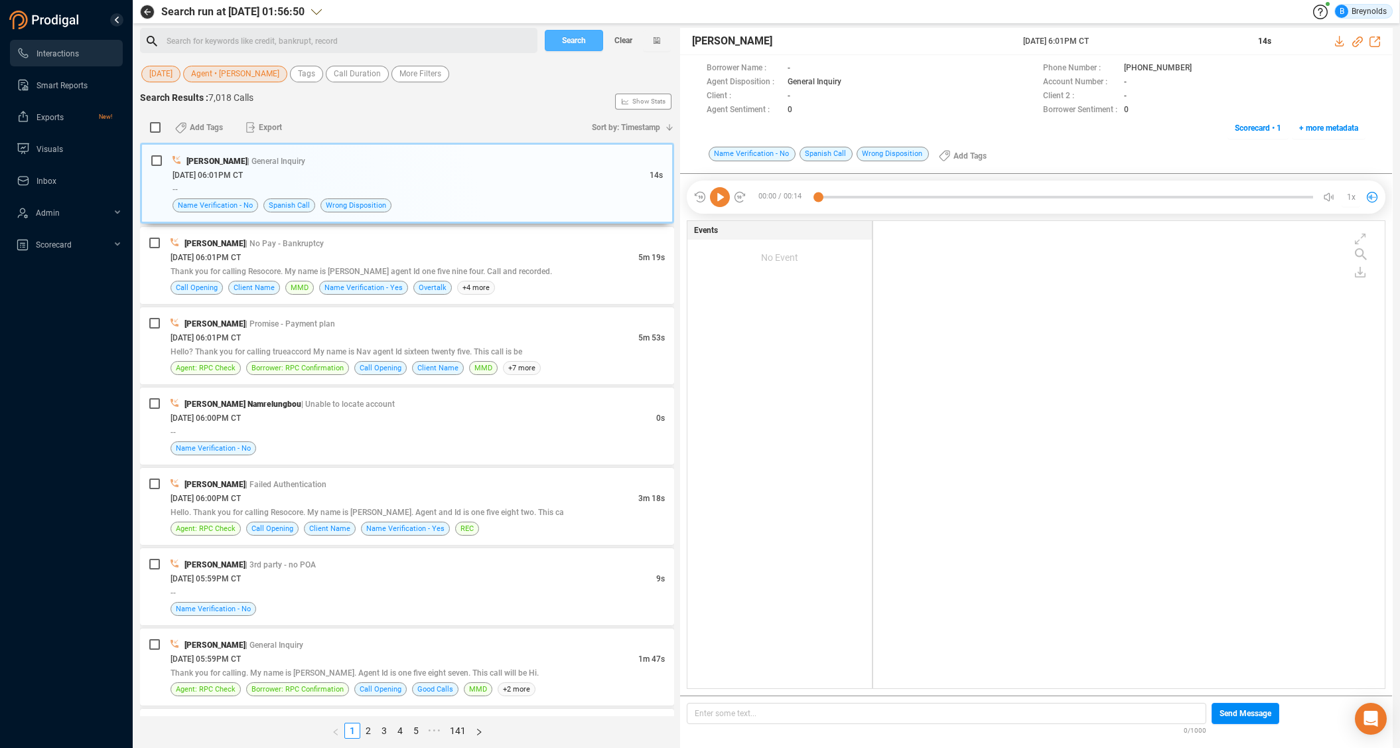
click at [583, 44] on span "Search" at bounding box center [574, 40] width 24 height 21
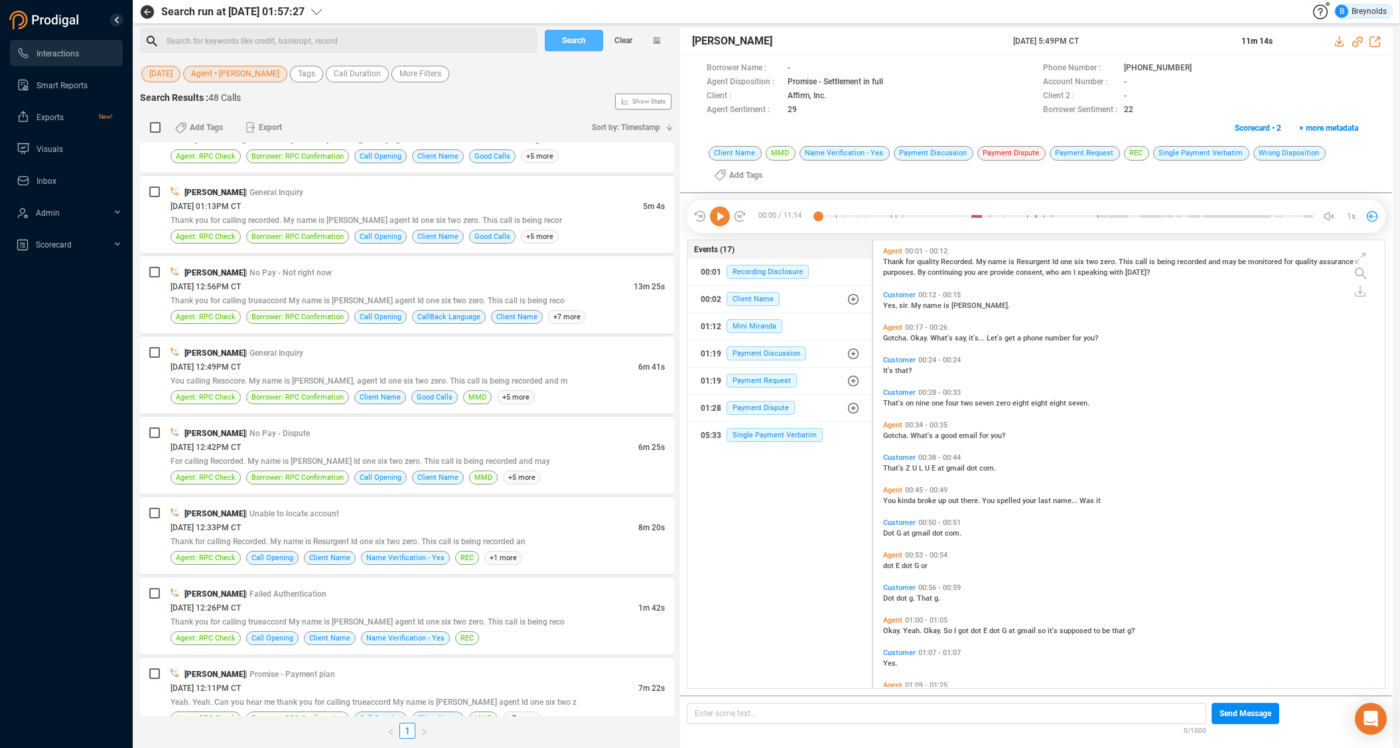
scroll to position [3284, 0]
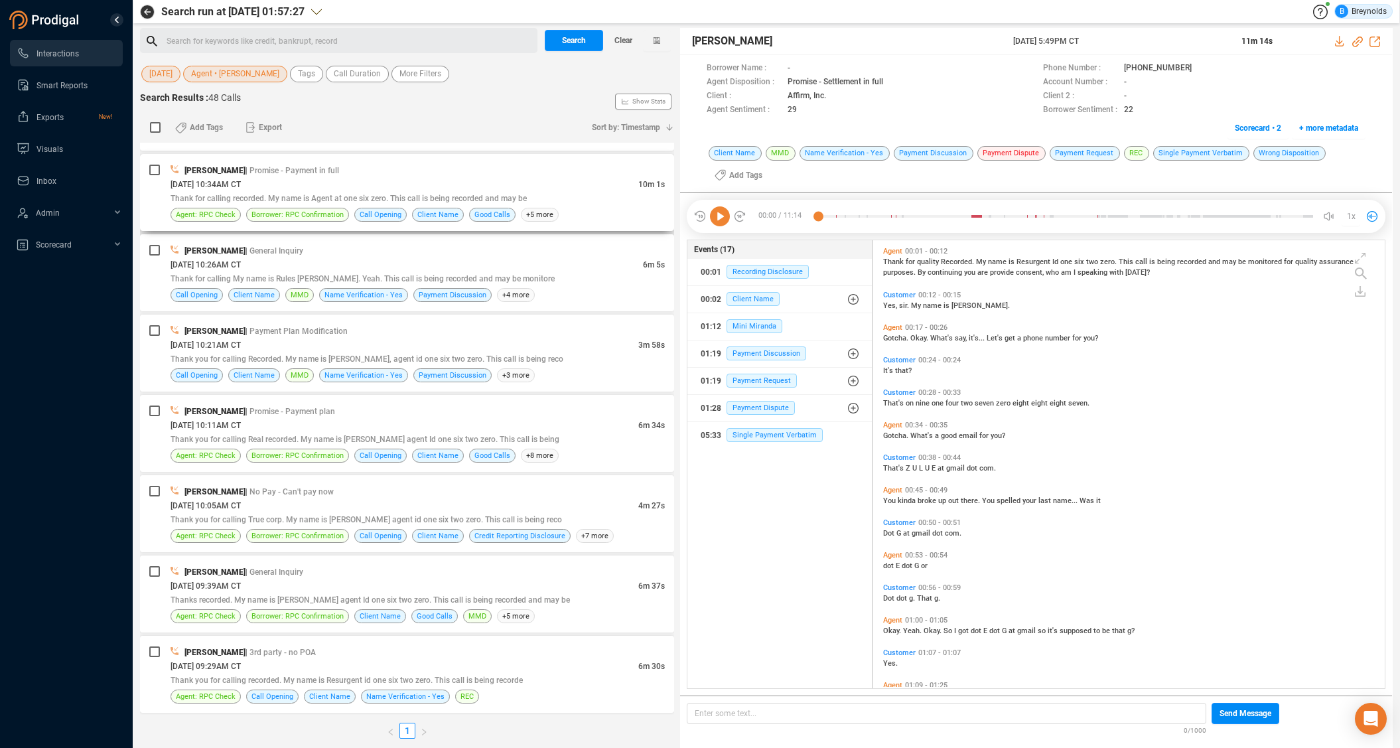
click at [279, 181] on div "10/10/2025 @ 10:34AM CT" at bounding box center [405, 184] width 468 height 14
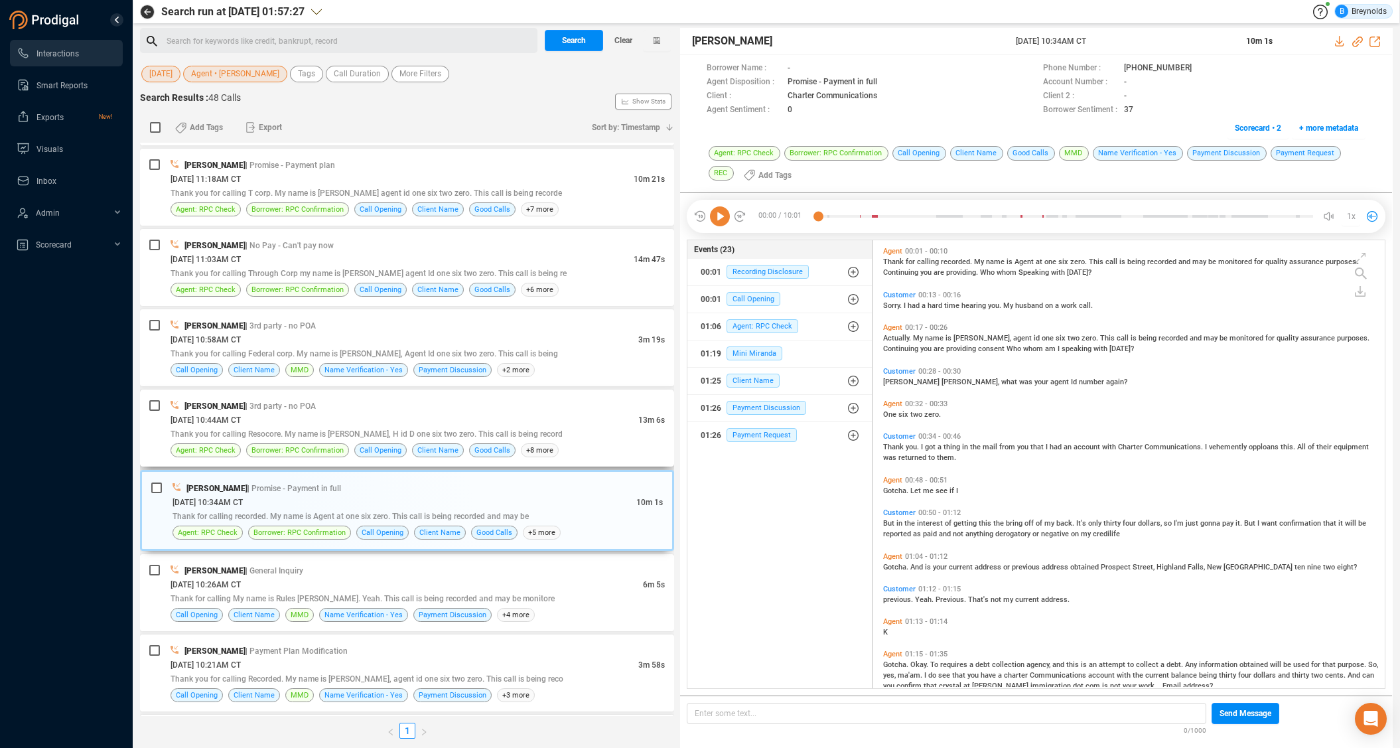
scroll to position [2947, 0]
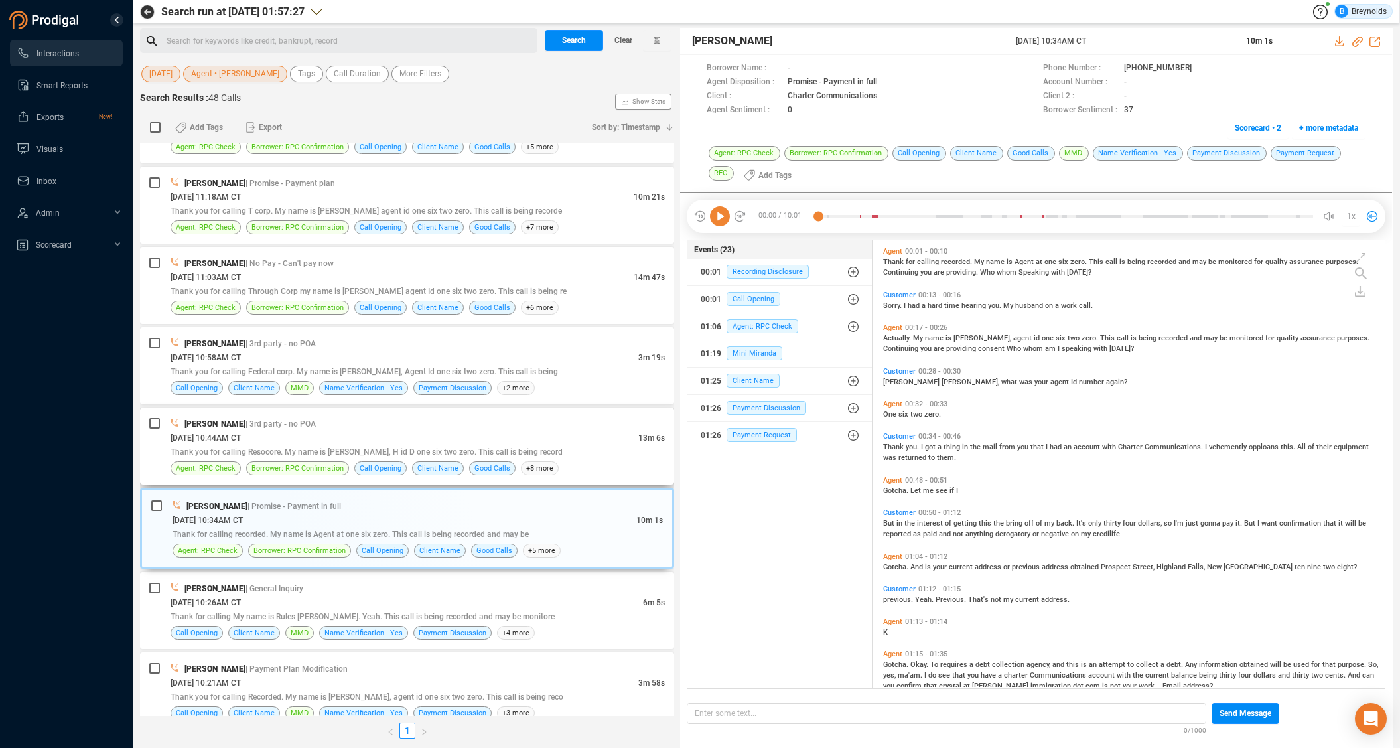
click at [273, 418] on span "| 3rd party - no POA" at bounding box center [281, 423] width 70 height 11
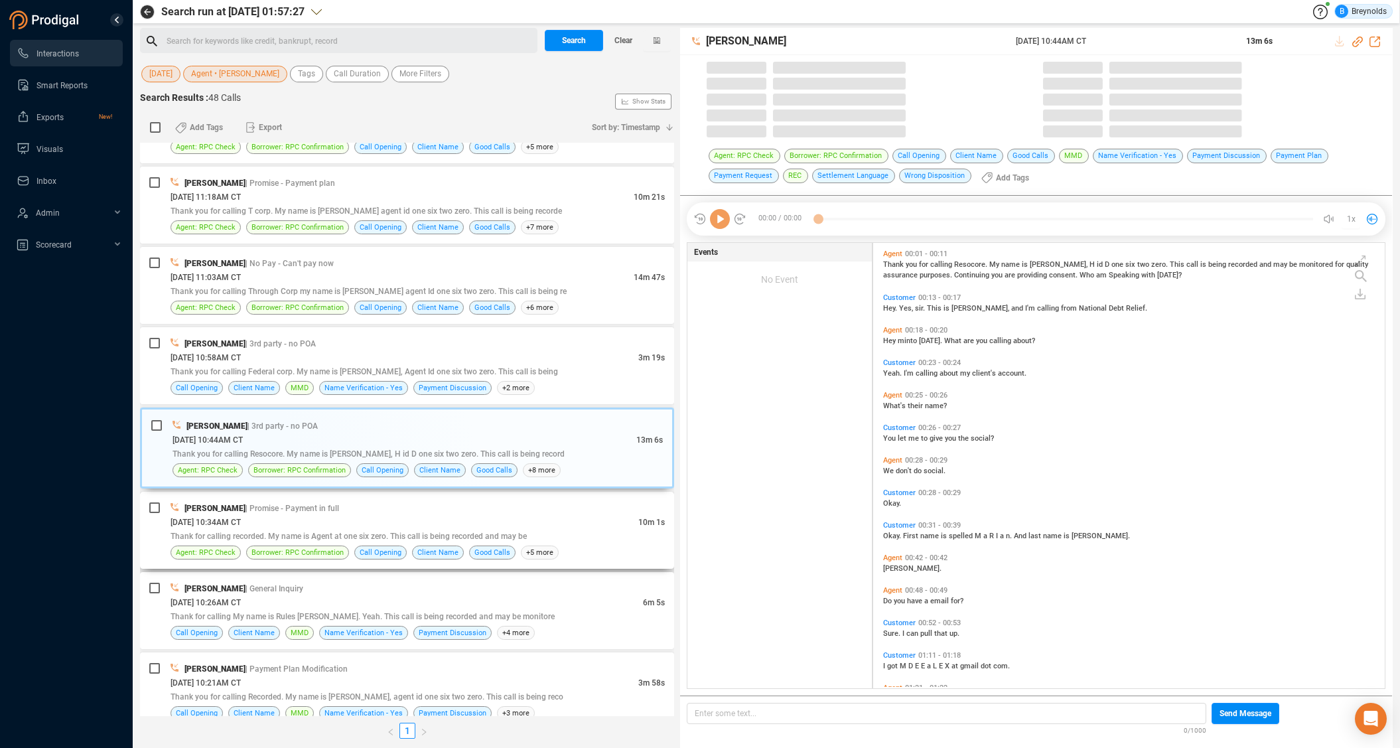
scroll to position [445, 506]
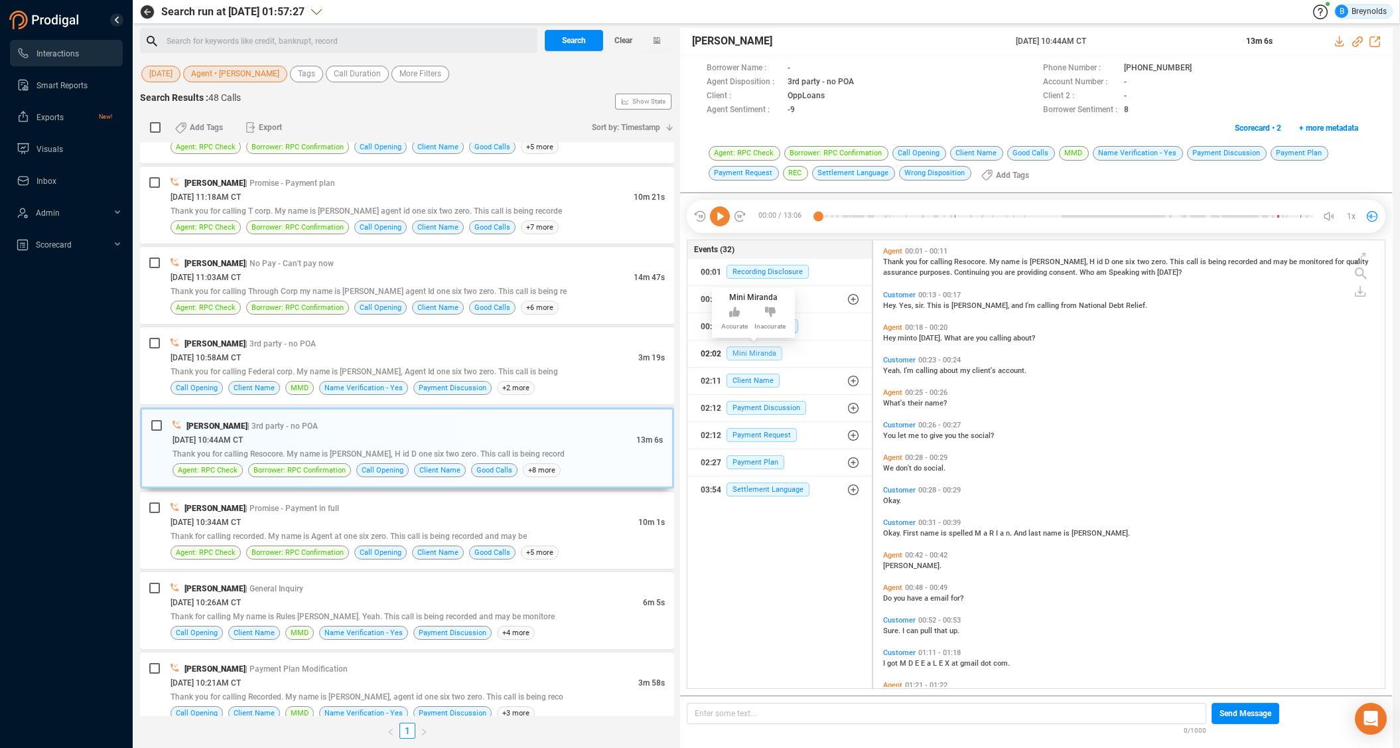
click at [754, 350] on span "Mini Miranda" at bounding box center [755, 353] width 56 height 14
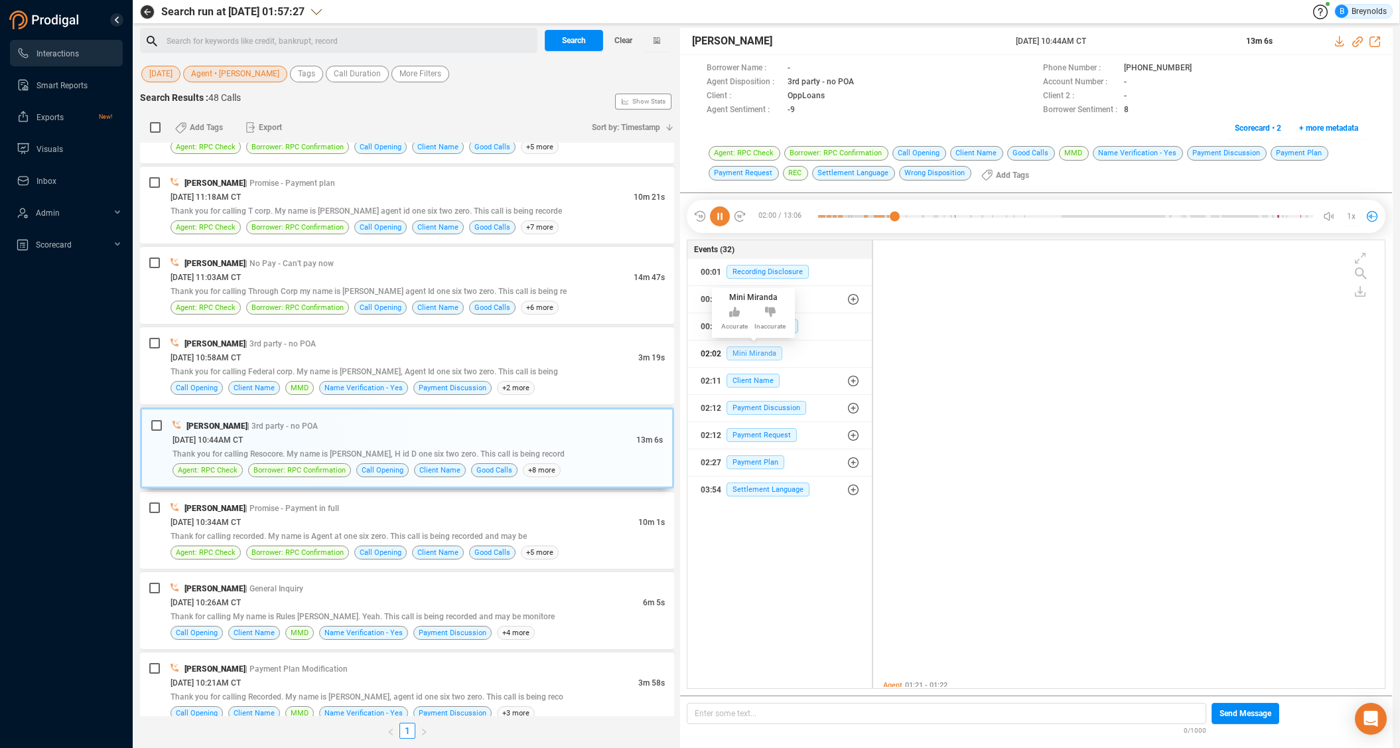
scroll to position [468, 0]
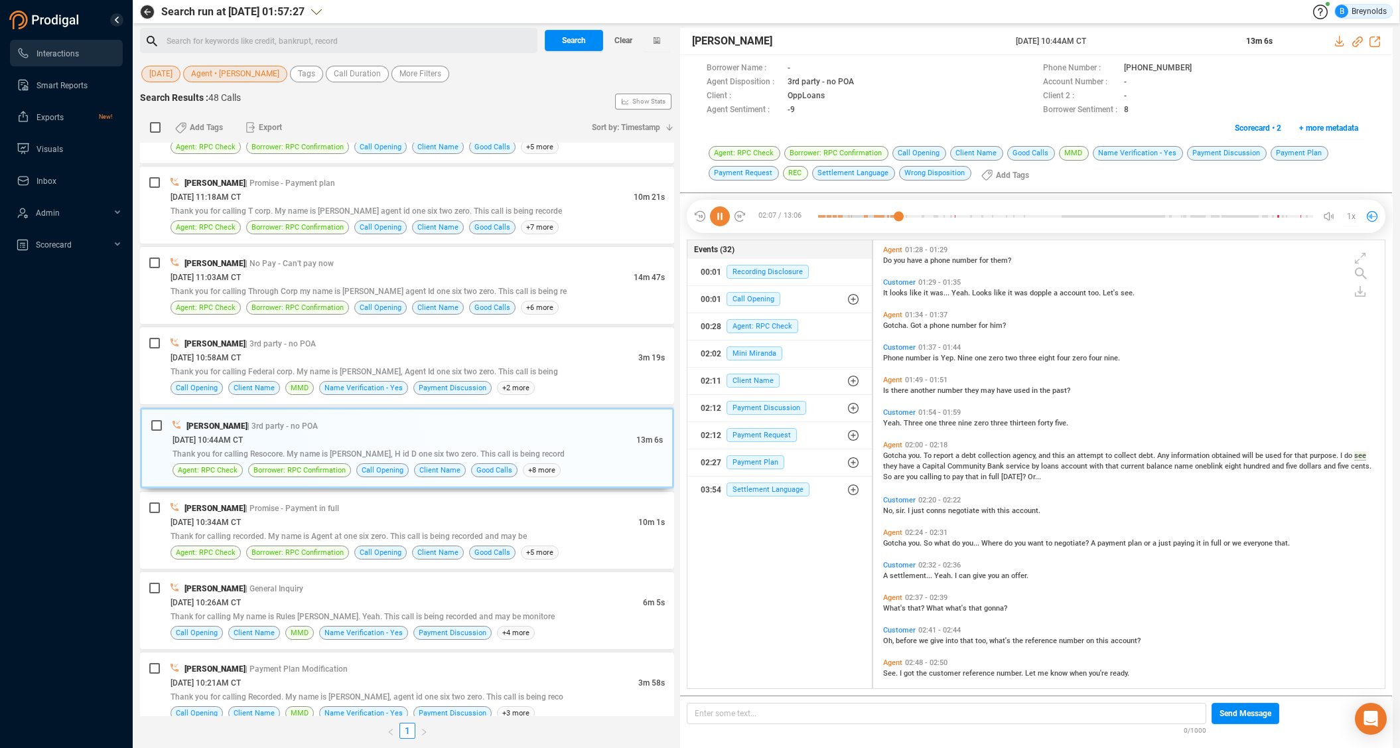
click at [892, 531] on span "Agent" at bounding box center [892, 532] width 19 height 9
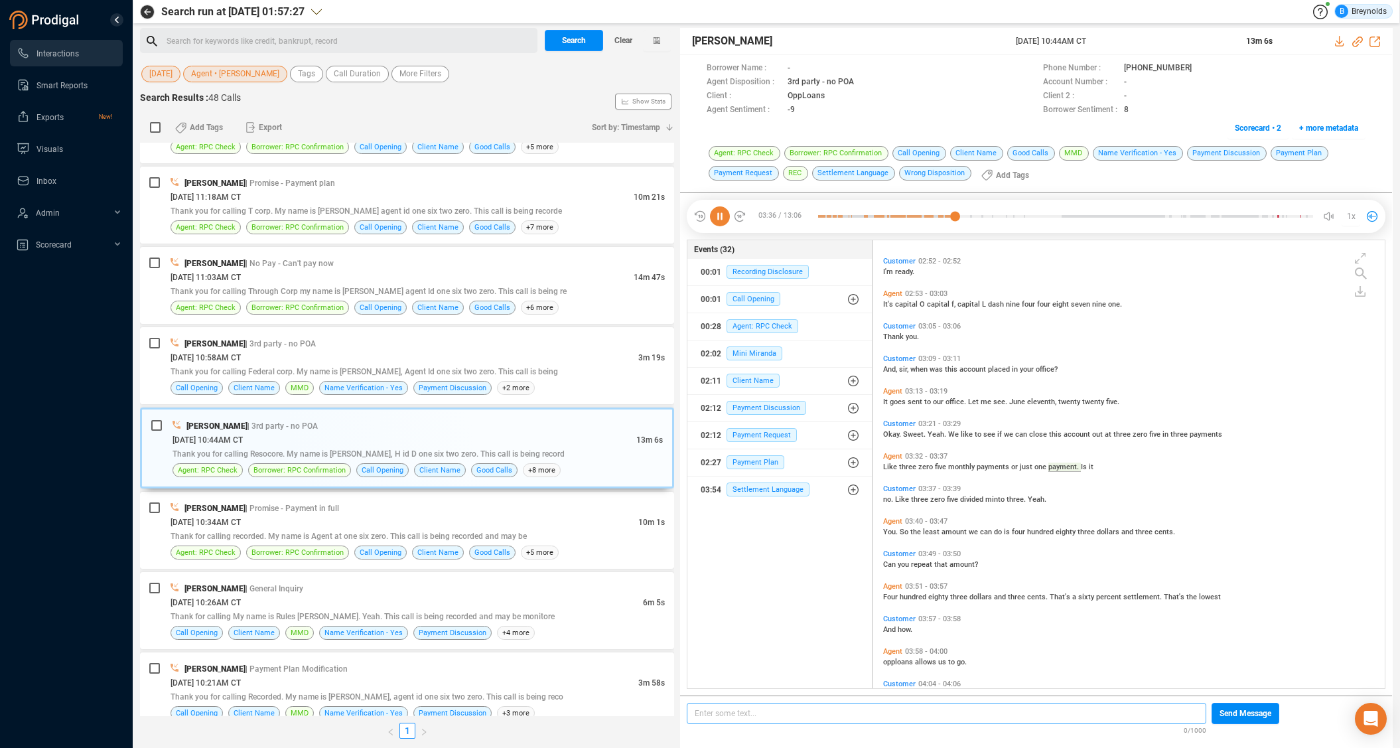
scroll to position [934, 0]
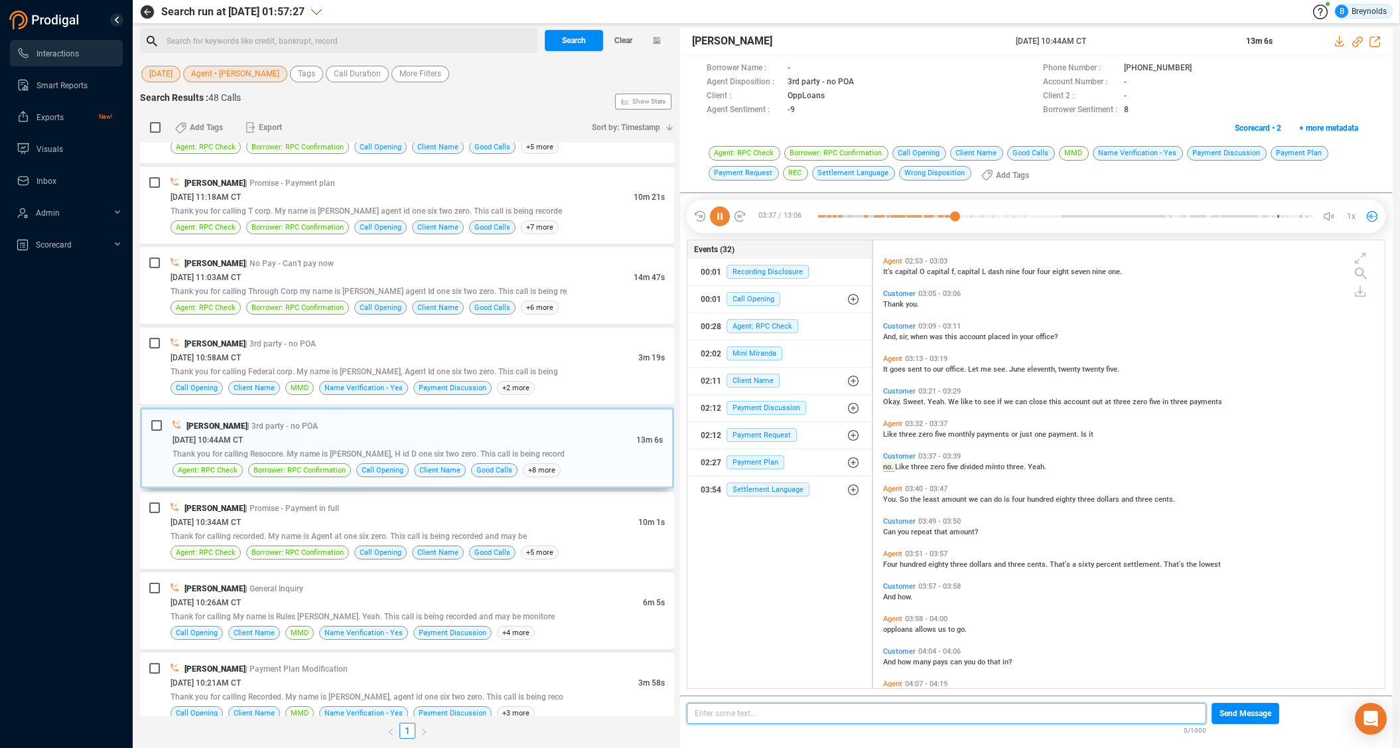
click at [835, 715] on p "Enter some text... ﻿" at bounding box center [947, 713] width 504 height 15
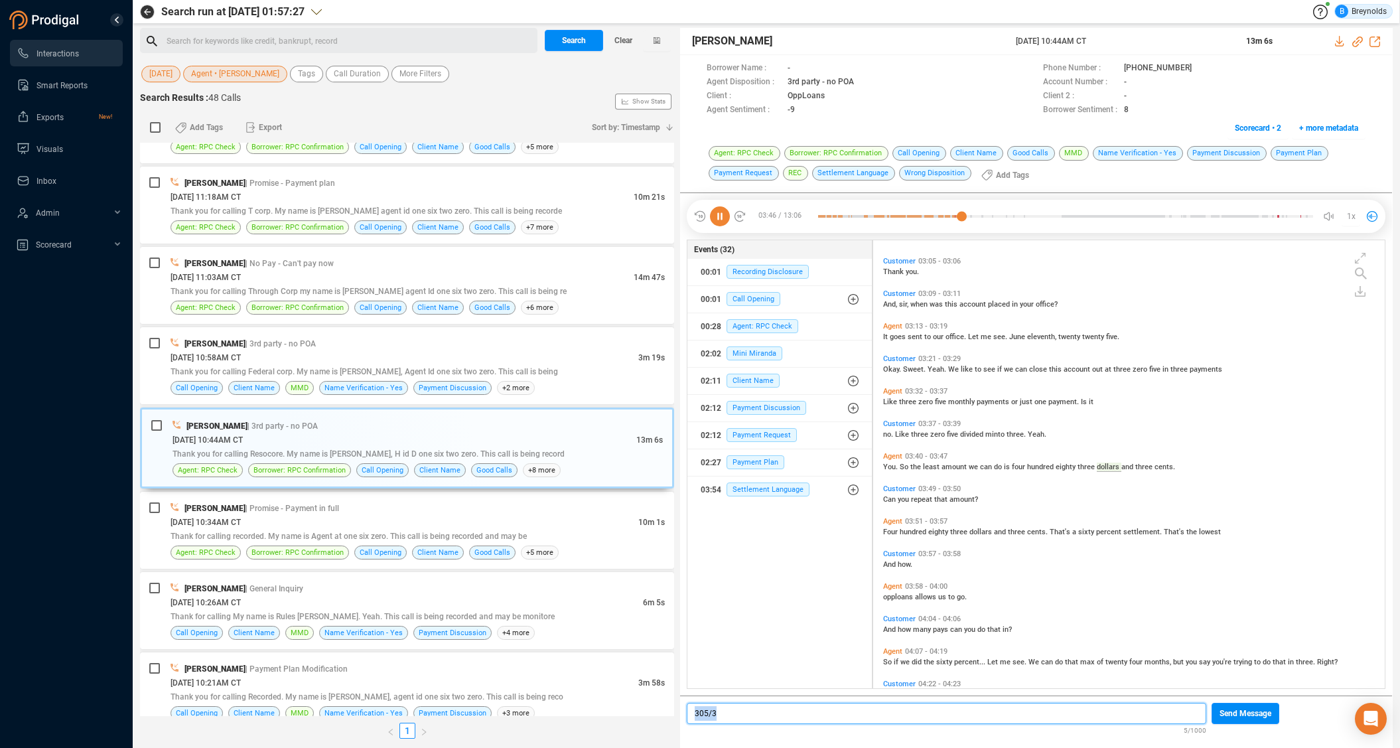
drag, startPoint x: 726, startPoint y: 713, endPoint x: 687, endPoint y: 709, distance: 38.6
click at [687, 709] on div "305/3" at bounding box center [947, 713] width 520 height 21
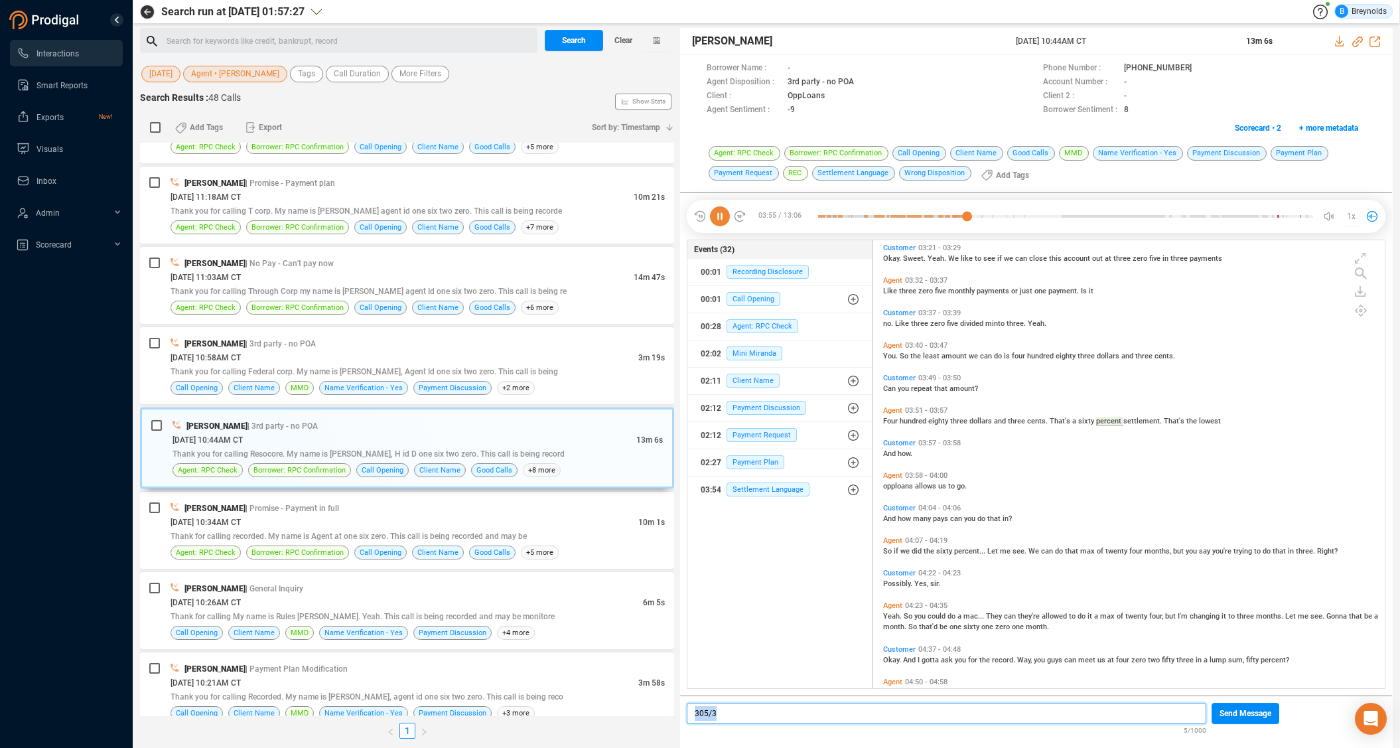
scroll to position [1132, 0]
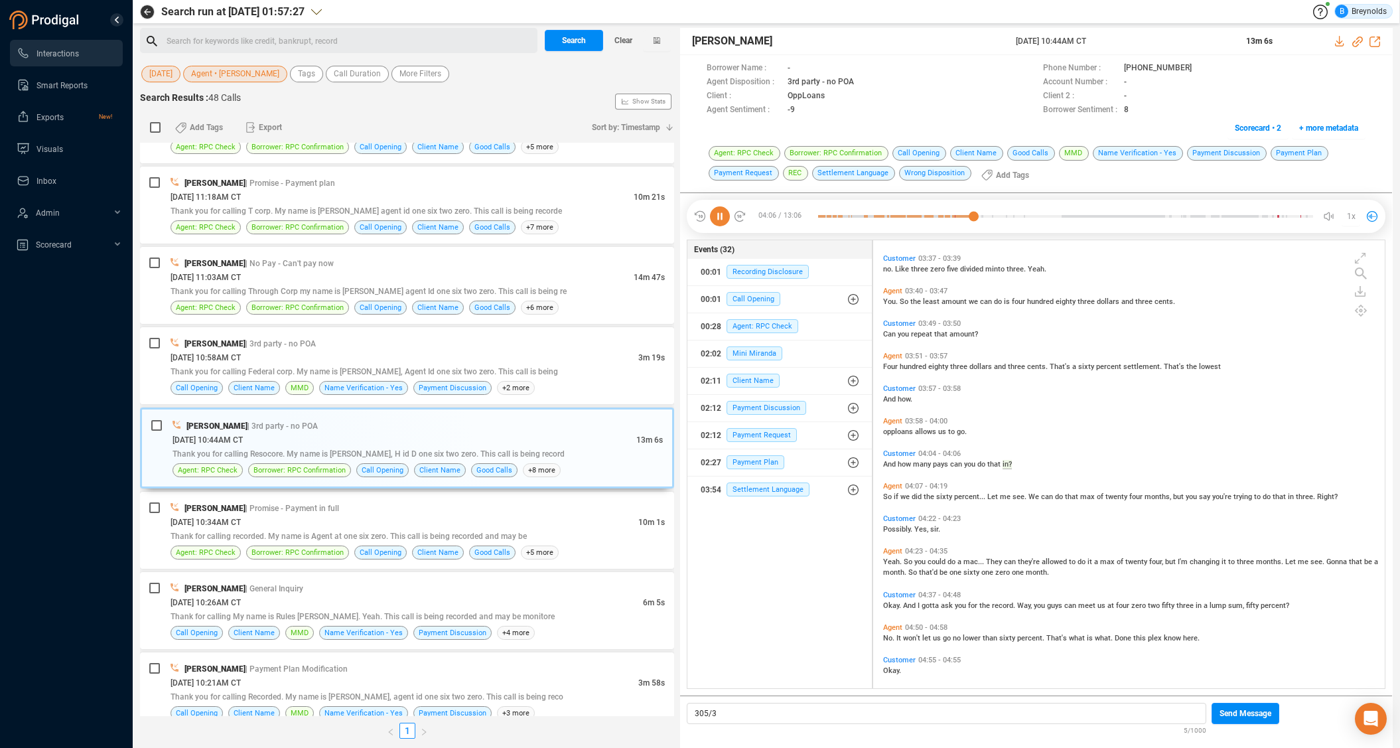
click at [892, 356] on span "Agent" at bounding box center [892, 356] width 19 height 9
drag, startPoint x: 737, startPoint y: 716, endPoint x: 684, endPoint y: 708, distance: 53.0
click at [684, 708] on div "305/3 5/1000 Send Message" at bounding box center [1036, 720] width 712 height 49
click at [695, 713] on span "483.03 (60%) over 3 pmts" at bounding box center [741, 713] width 92 height 9
click at [804, 709] on p "$483.03 (60%) over 3 pmts" at bounding box center [947, 713] width 504 height 15
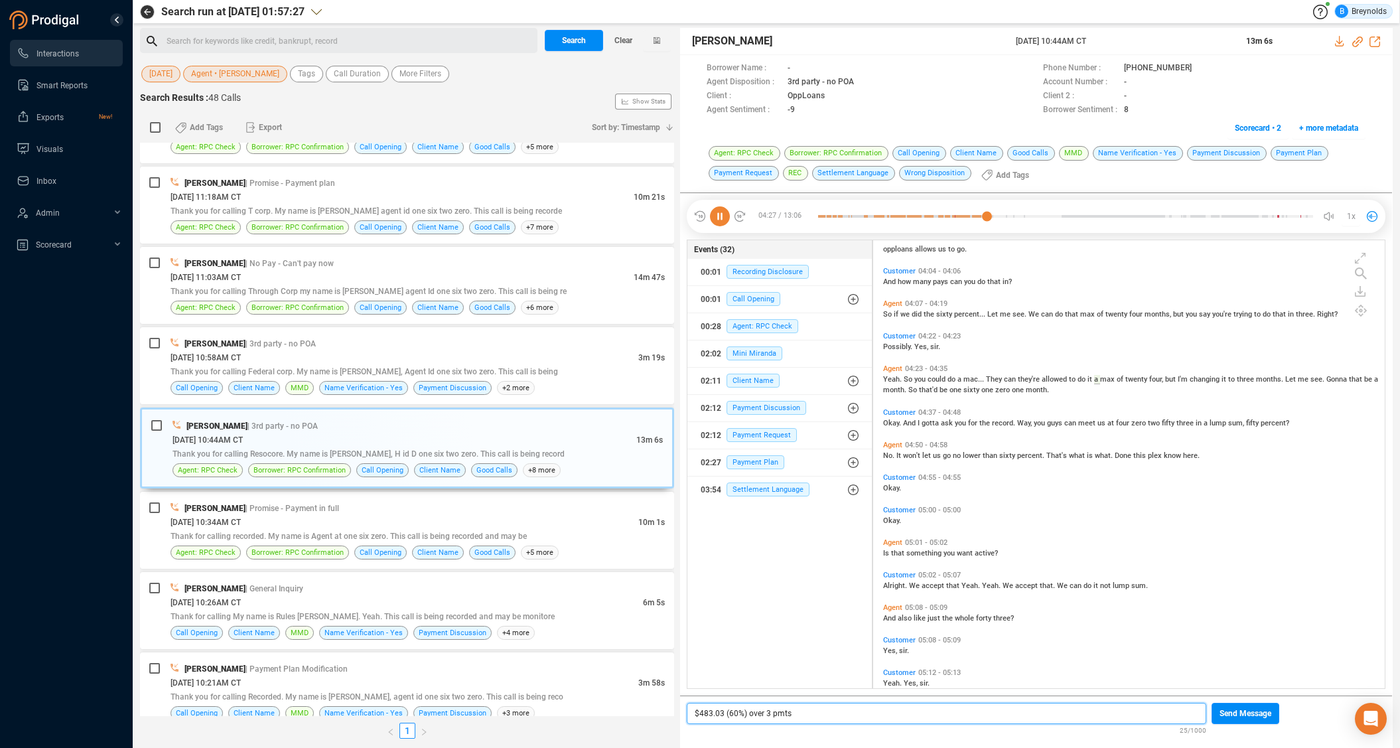
scroll to position [1329, 0]
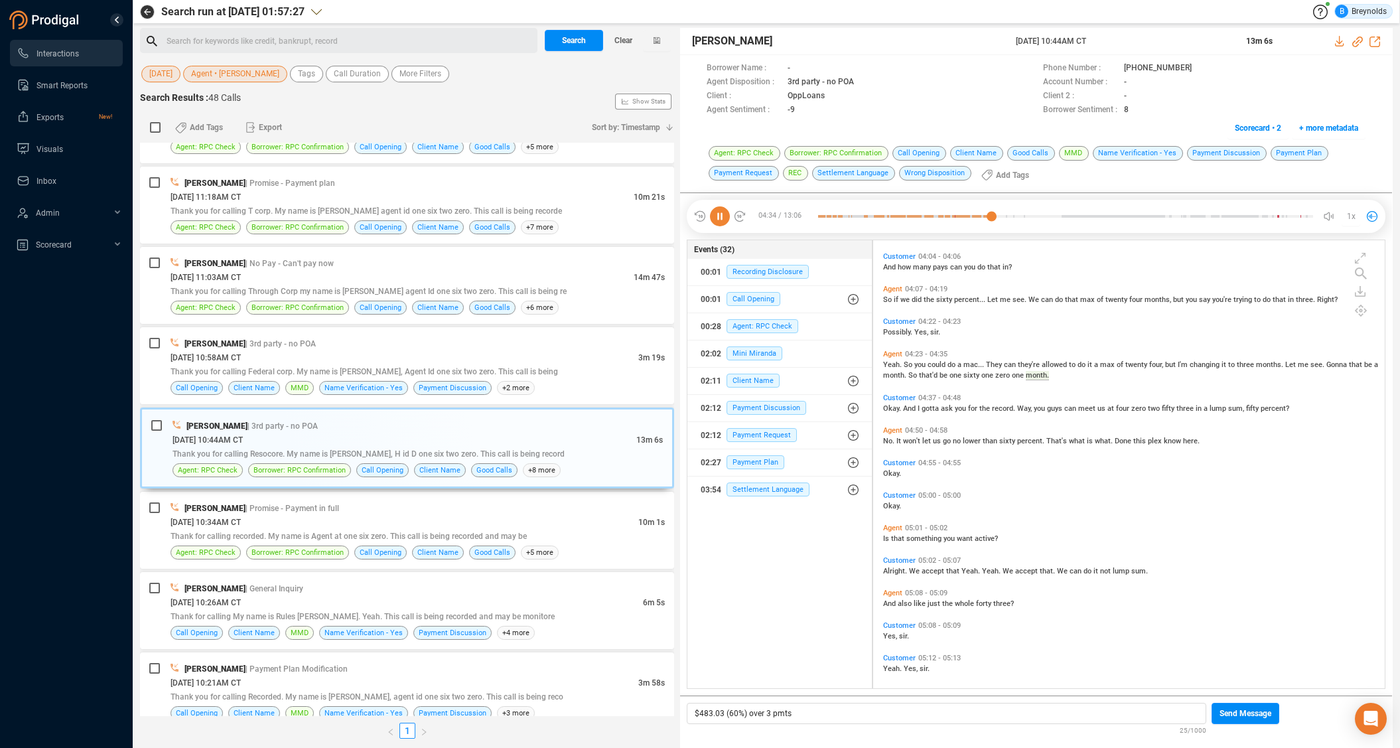
click at [899, 560] on span "Customer" at bounding box center [899, 560] width 33 height 9
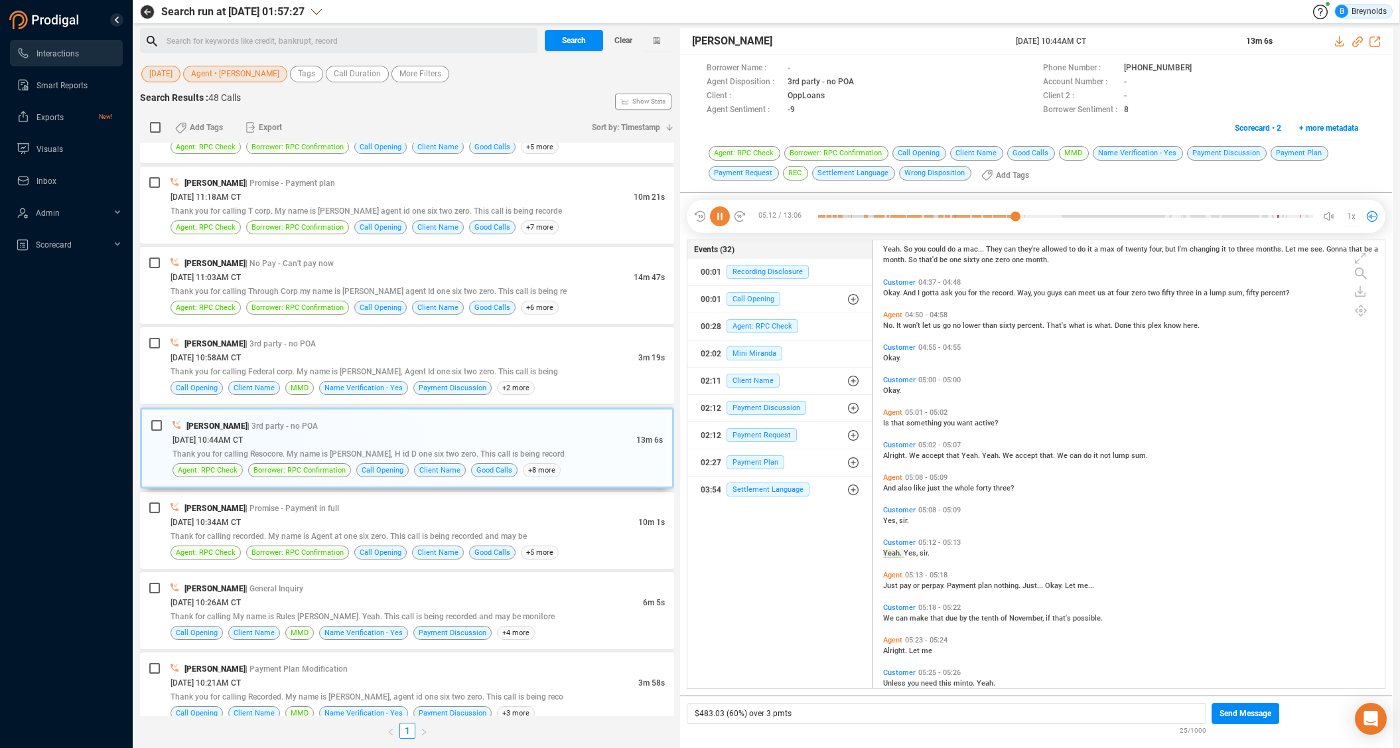
scroll to position [1447, 0]
click at [723, 215] on icon at bounding box center [720, 216] width 20 height 20
drag, startPoint x: 803, startPoint y: 714, endPoint x: 688, endPoint y: 713, distance: 114.8
click at [687, 715] on div "$483.03 (60%) over 3 pmts" at bounding box center [947, 713] width 520 height 21
copy span "$483.03 (60%) over 3 pmts"
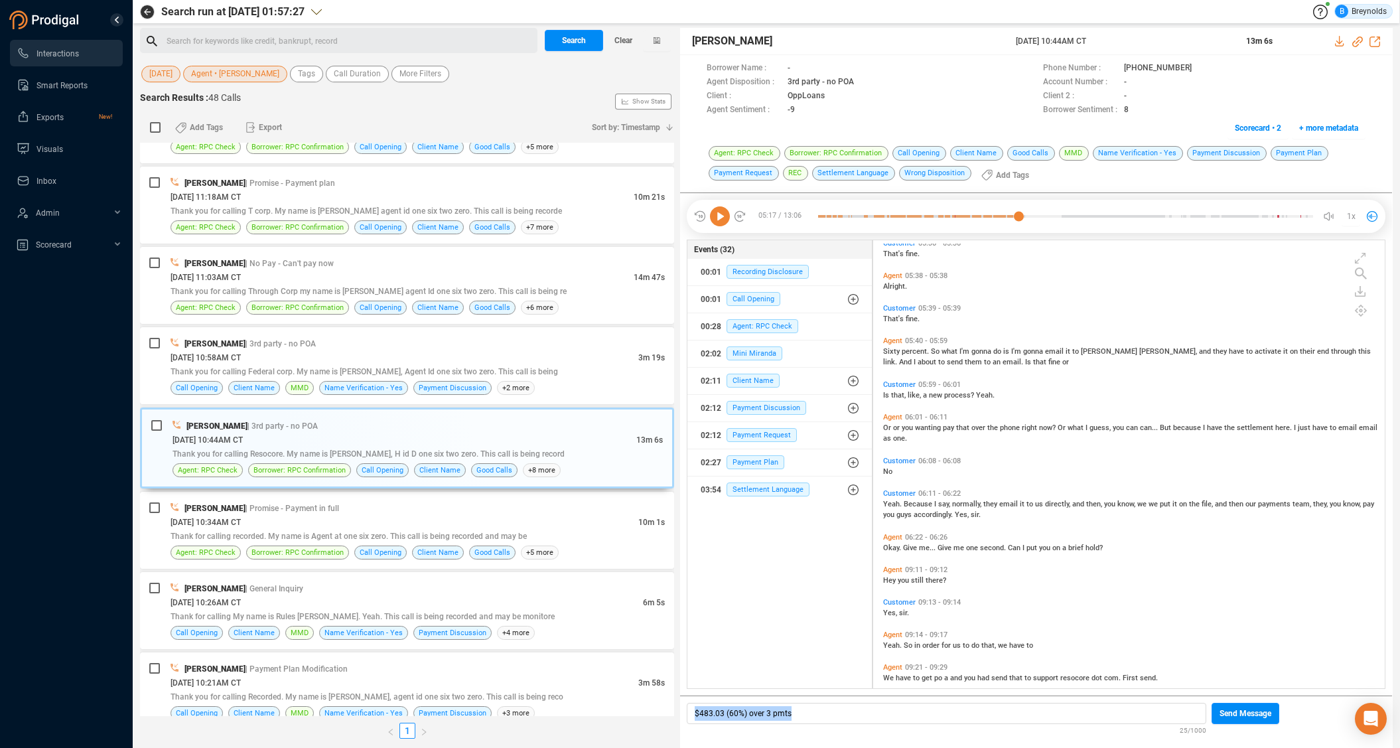
scroll to position [1947, 0]
